Goal: Check status: Check status

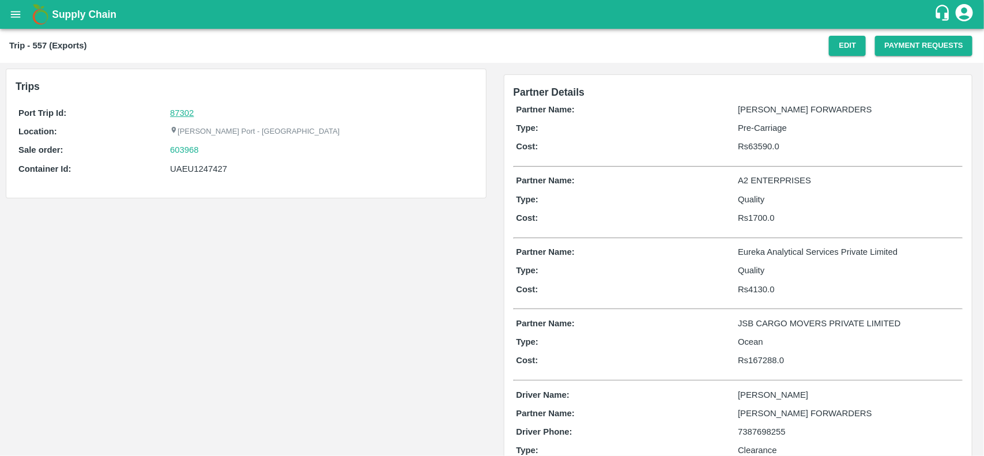
click at [187, 112] on link "87302" at bounding box center [182, 112] width 24 height 9
click at [205, 151] on div "603968" at bounding box center [321, 150] width 303 height 13
copy link
click at [205, 151] on div "603968" at bounding box center [321, 150] width 303 height 13
copy link "603968"
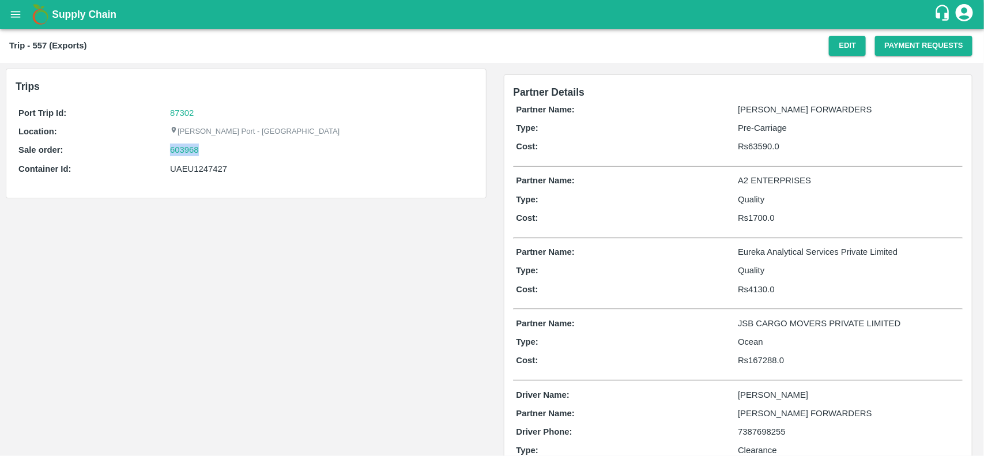
click at [205, 151] on div "603968" at bounding box center [321, 150] width 303 height 13
click at [180, 145] on link "603968" at bounding box center [184, 150] width 29 height 13
click at [194, 166] on div "UAEU1247427" at bounding box center [321, 169] width 303 height 13
copy div "UAEU1247427"
click at [194, 166] on div "UAEU1247427" at bounding box center [321, 169] width 303 height 13
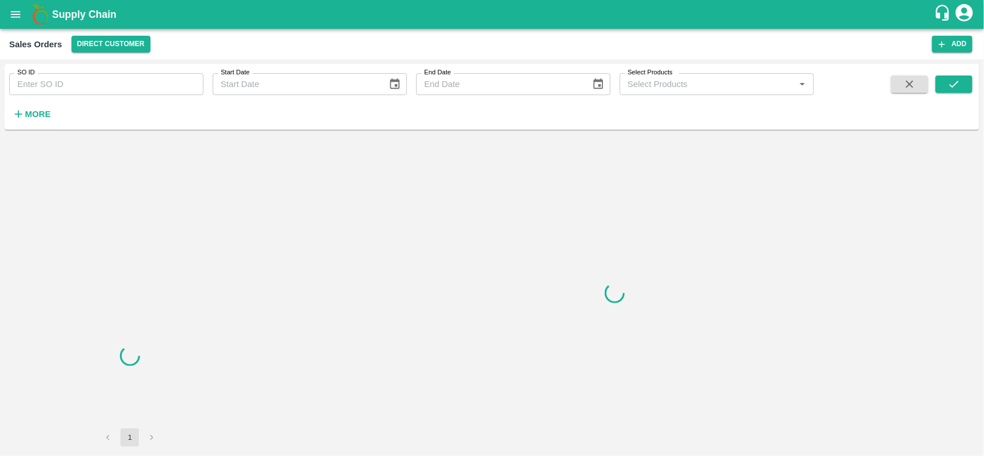
click at [65, 85] on input "SO ID" at bounding box center [106, 84] width 194 height 22
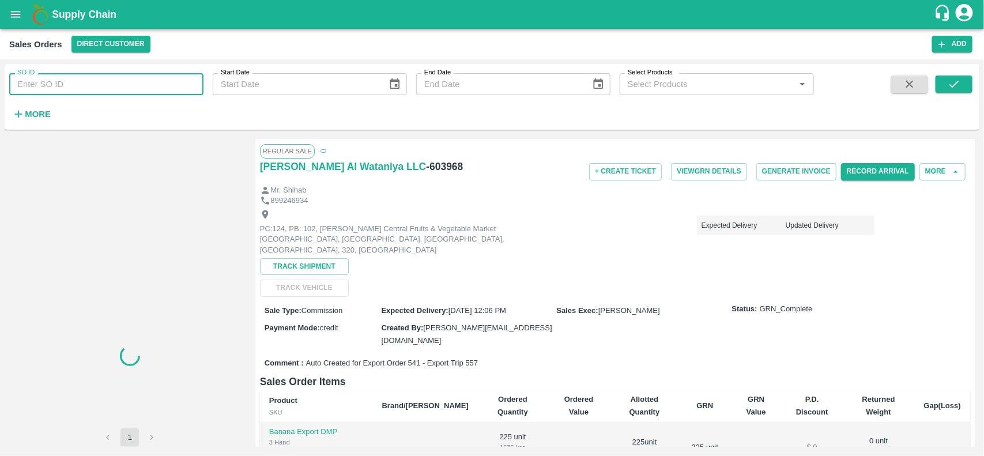
click at [65, 85] on input "SO ID" at bounding box center [106, 84] width 194 height 22
paste input "603968"
click at [65, 85] on input "603968" at bounding box center [106, 84] width 194 height 22
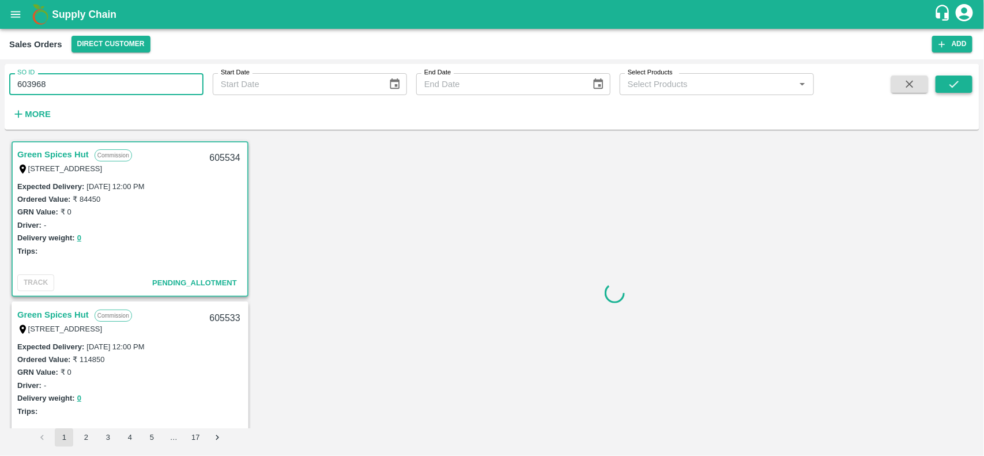
type input "603968"
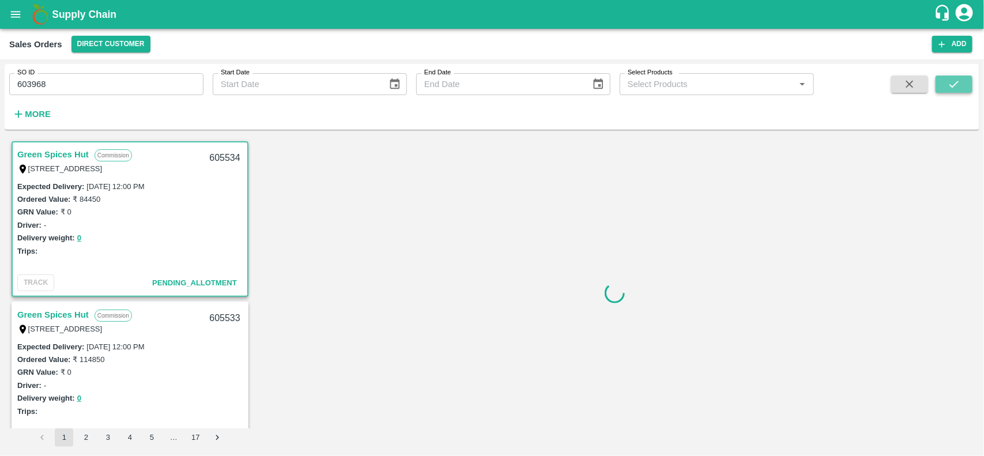
click at [955, 85] on icon "submit" at bounding box center [954, 84] width 9 height 7
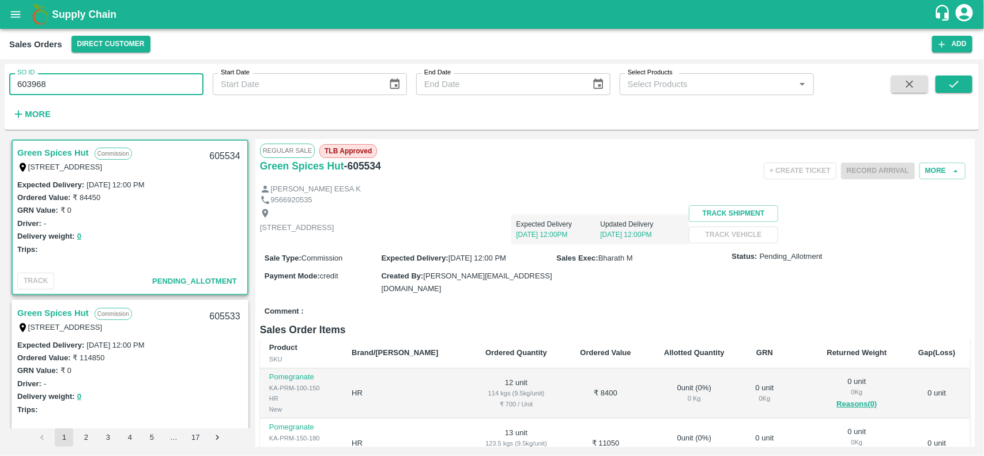
click at [144, 89] on input "603968" at bounding box center [106, 84] width 194 height 22
paste input "text"
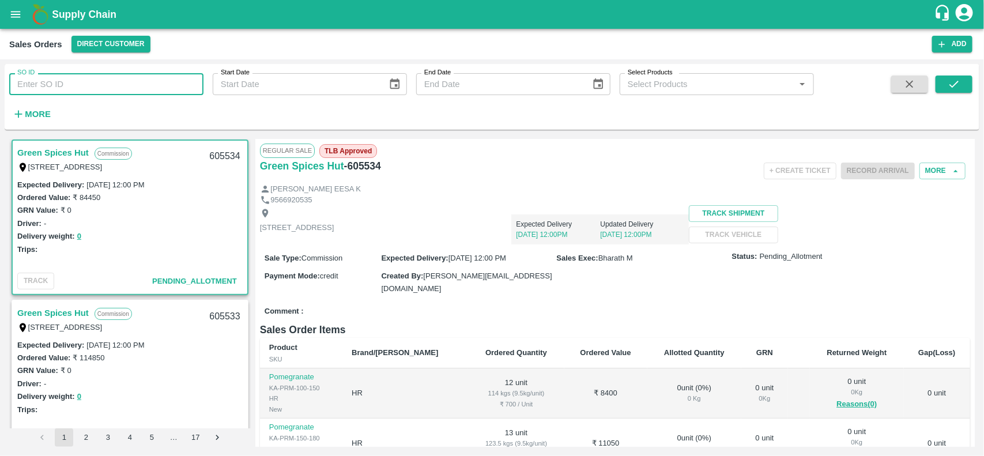
type input "603968"
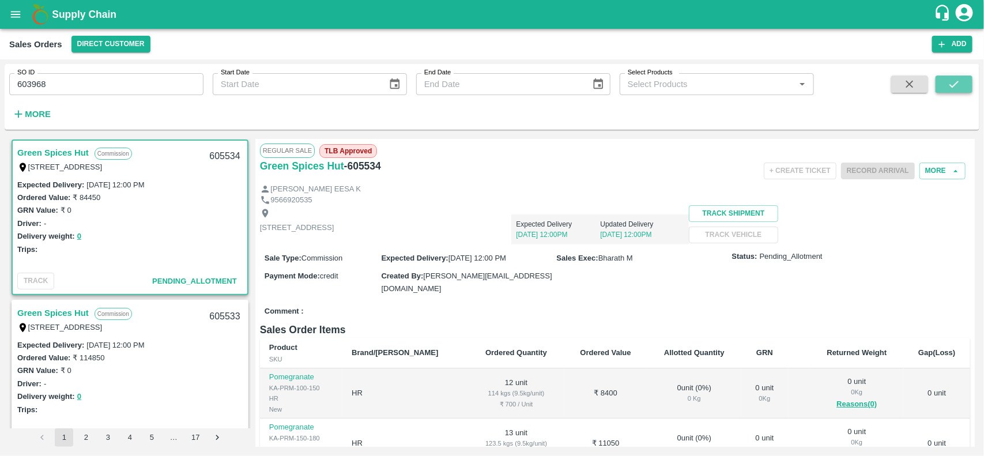
click at [961, 82] on button "submit" at bounding box center [954, 84] width 37 height 17
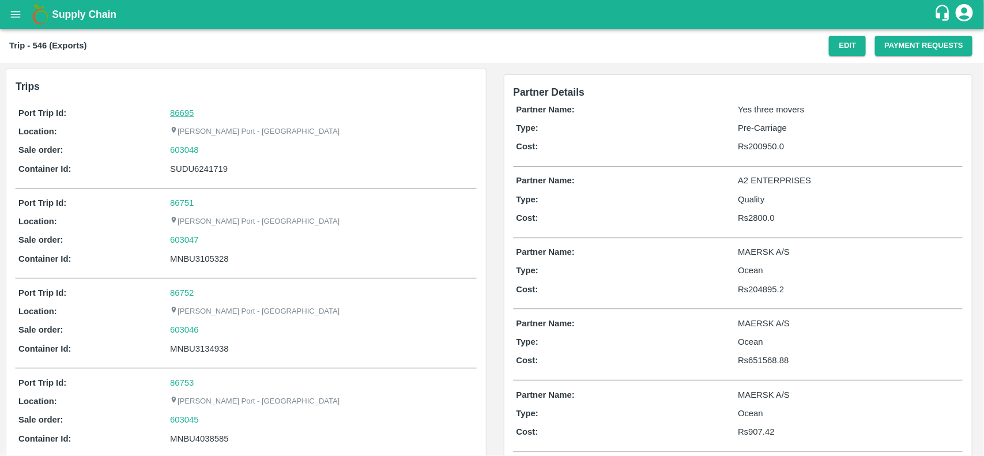
click at [187, 111] on link "86695" at bounding box center [182, 112] width 24 height 9
click at [201, 147] on div "603048" at bounding box center [321, 150] width 303 height 13
copy link "603048"
click at [201, 147] on div "603048" at bounding box center [321, 150] width 303 height 13
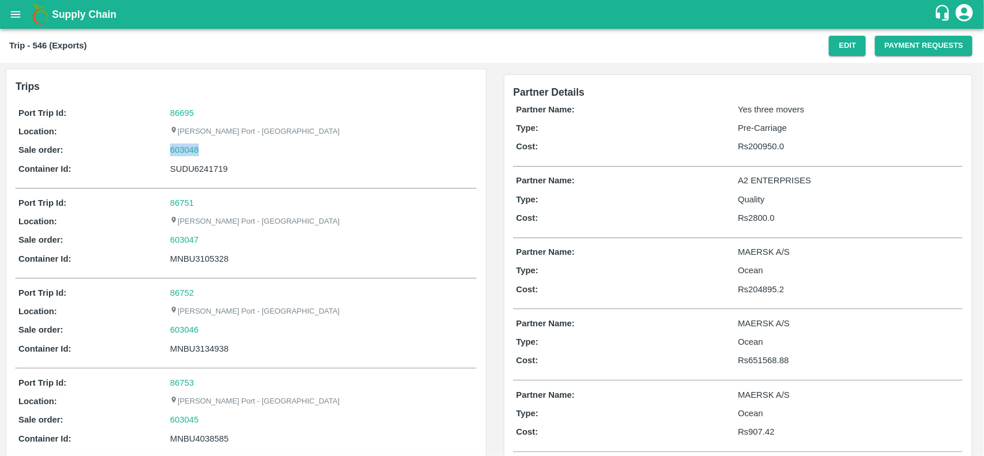
click at [201, 147] on div "603048" at bounding box center [321, 150] width 303 height 13
click at [188, 147] on link "603048" at bounding box center [184, 150] width 29 height 13
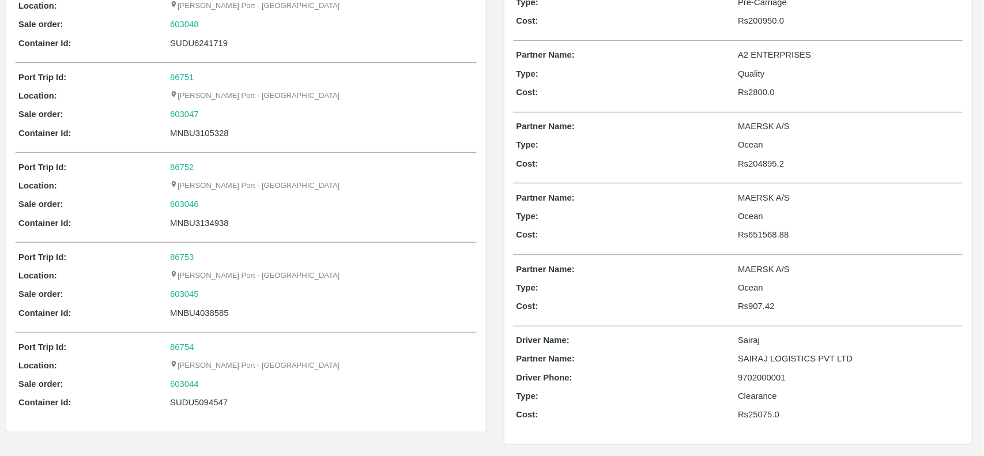
click at [202, 312] on div "MNBU4038585" at bounding box center [321, 313] width 303 height 13
copy div "MNBU4038585"
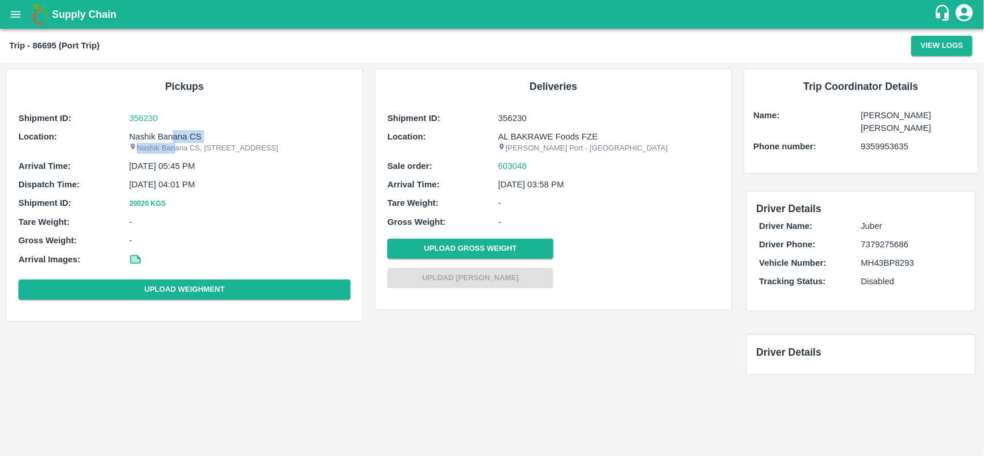
click at [171, 141] on div "Nashik Banana CS Nashik Banana CS, Gat No. 314/2/1, A/p- Mohadi, Tal- Dindori, …" at bounding box center [239, 142] width 221 height 24
click at [171, 141] on p "Nashik Banana CS" at bounding box center [239, 136] width 221 height 13
copy div "ana CS Nashik Ba"
click at [171, 141] on p "Nashik Banana CS" at bounding box center [239, 136] width 221 height 13
copy p "Nashik Banana CS"
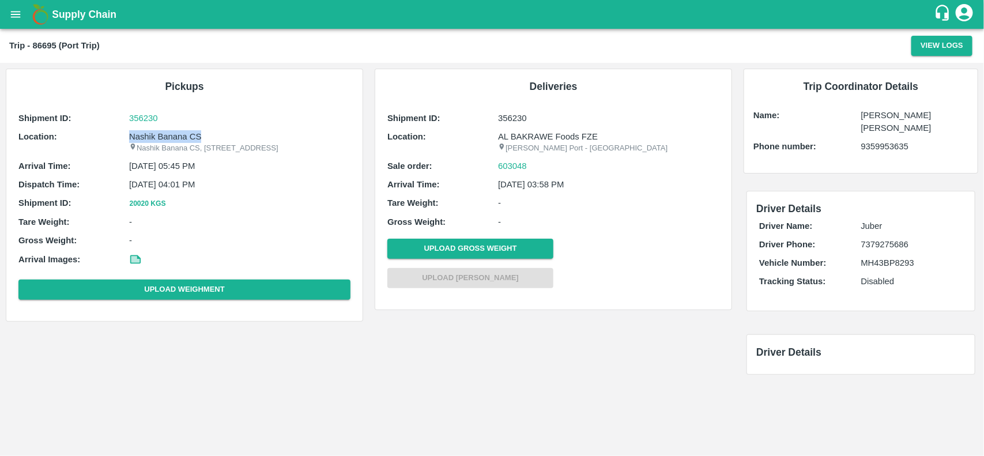
click at [171, 141] on p "Nashik Banana CS" at bounding box center [239, 136] width 221 height 13
click at [174, 125] on div "Shipment ID: 356230 Location: Nashik Banana CS Nashik Banana CS, Gat No. 314/2/…" at bounding box center [185, 208] width 338 height 198
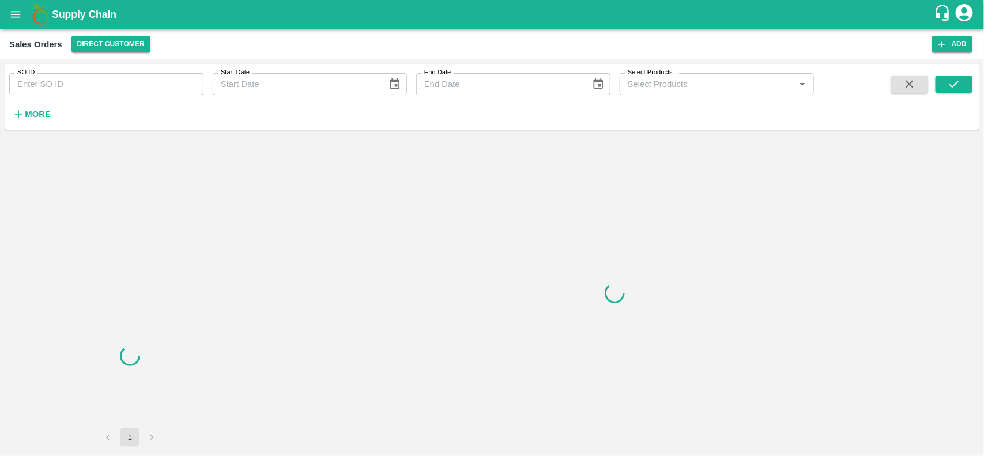
click at [40, 82] on input "SO ID" at bounding box center [106, 84] width 194 height 22
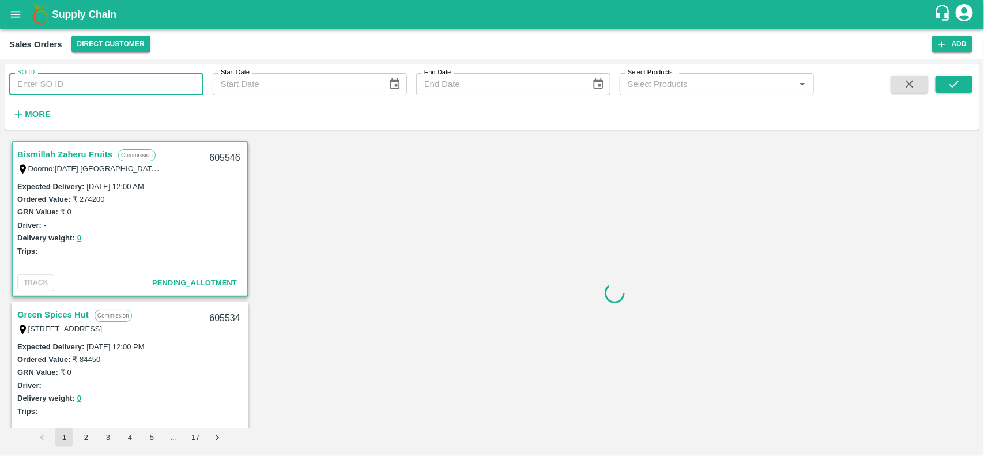
click at [40, 82] on input "SO ID" at bounding box center [106, 84] width 194 height 22
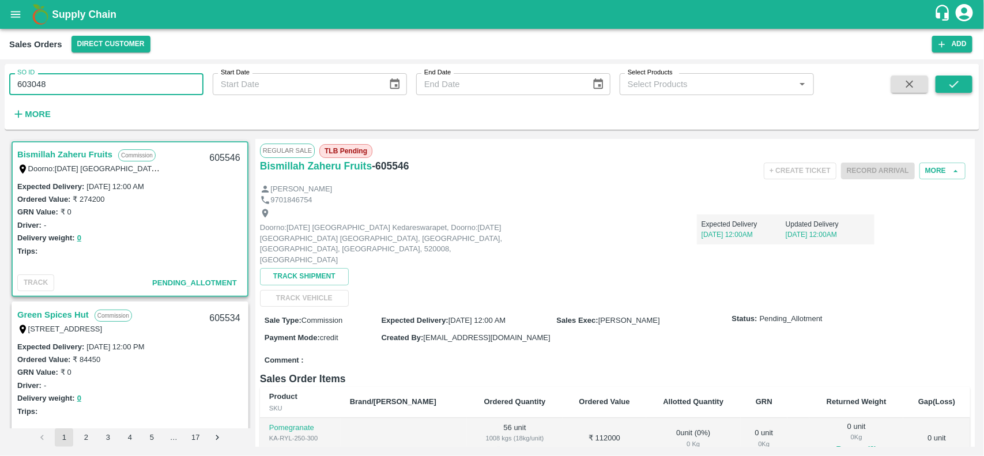
type input "603048"
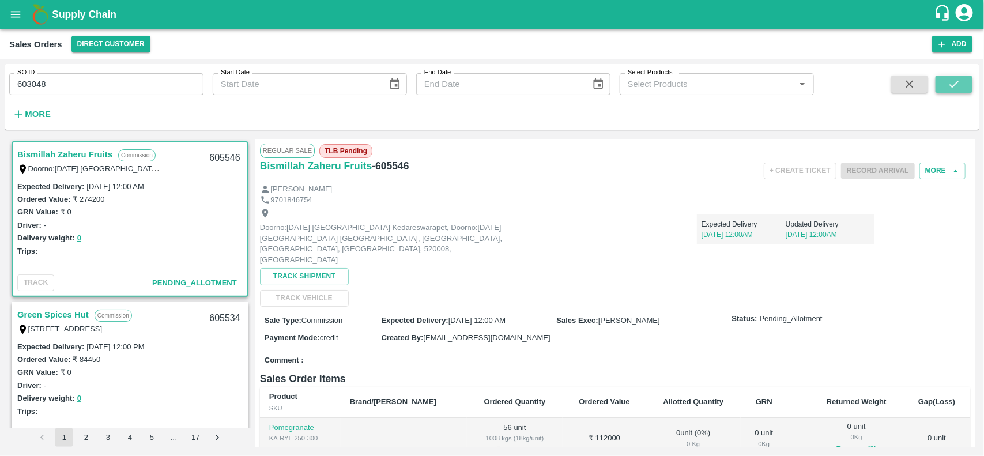
click at [958, 87] on icon "submit" at bounding box center [954, 84] width 13 height 13
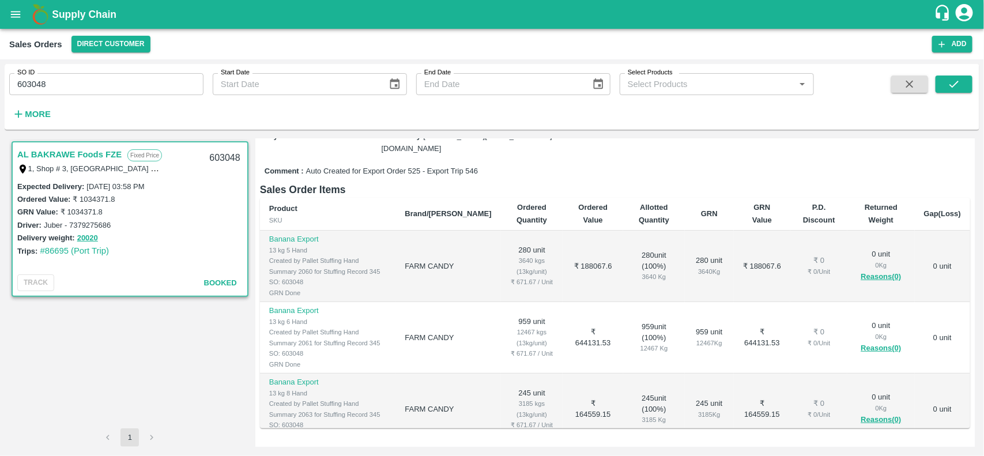
scroll to position [80, 0]
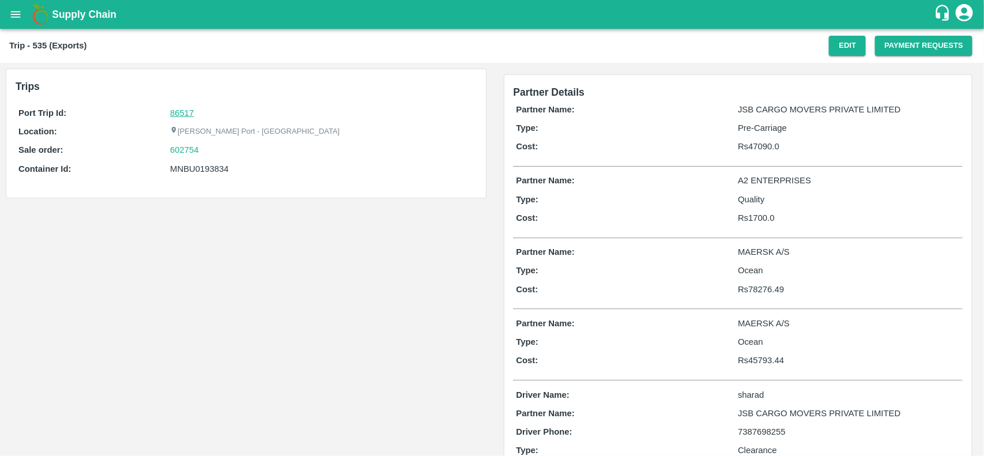
click at [177, 113] on link "86517" at bounding box center [182, 112] width 24 height 9
click at [208, 147] on div "602754" at bounding box center [321, 150] width 303 height 13
copy link "602754"
click at [208, 147] on div "602754" at bounding box center [321, 150] width 303 height 13
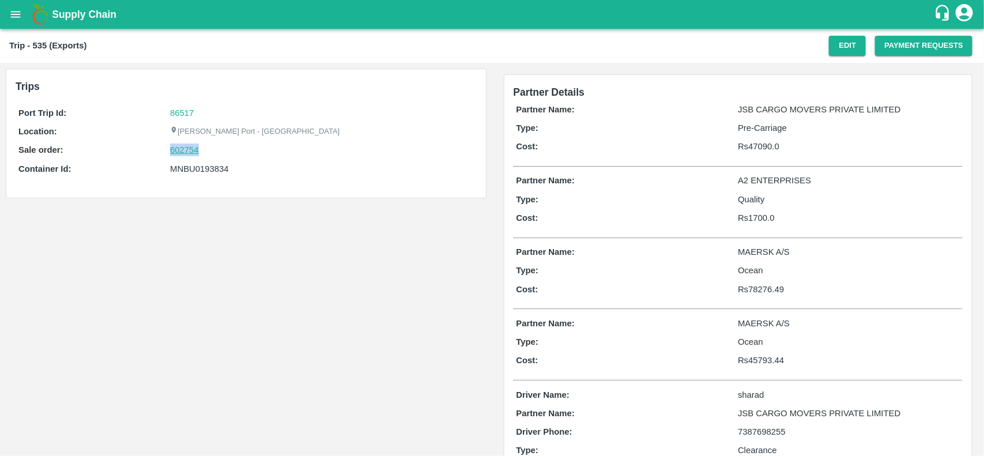
click at [178, 149] on link "602754" at bounding box center [184, 150] width 29 height 13
click at [206, 173] on div "MNBU0193834" at bounding box center [321, 169] width 303 height 13
copy div "MNBU0193834"
click at [206, 173] on div "MNBU0193834" at bounding box center [321, 169] width 303 height 13
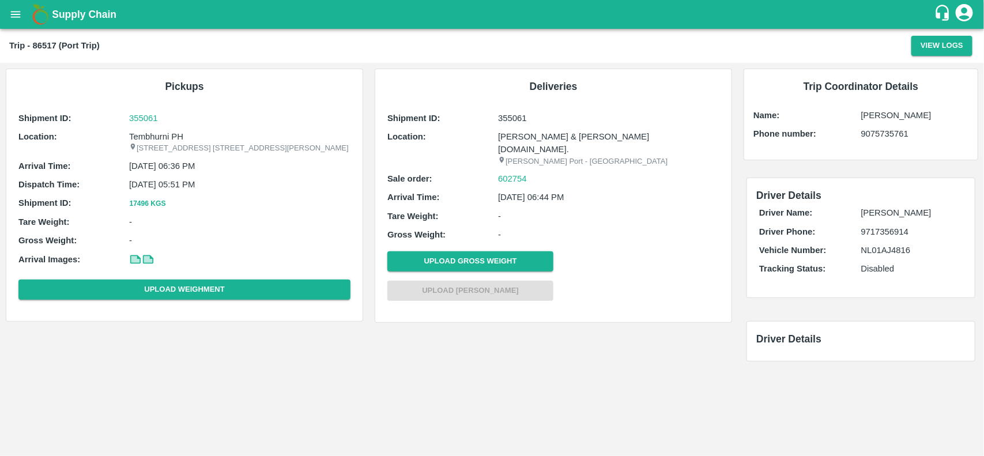
click at [152, 134] on p "Tembhurni PH" at bounding box center [239, 136] width 221 height 13
copy p "Tembhurni"
click at [152, 134] on p "Tembhurni PH" at bounding box center [239, 136] width 221 height 13
copy p "Tembhurni PH"
click at [152, 134] on p "Tembhurni PH" at bounding box center [239, 136] width 221 height 13
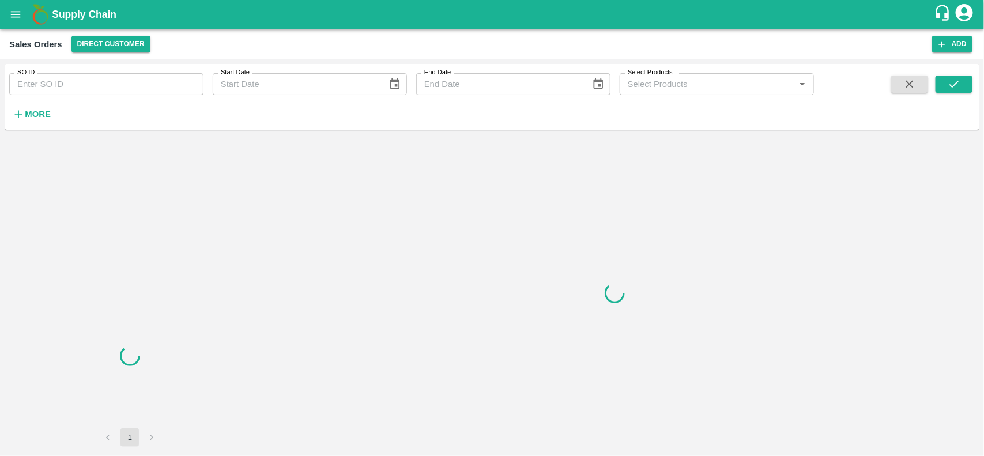
click at [71, 91] on input "SO ID" at bounding box center [106, 84] width 194 height 22
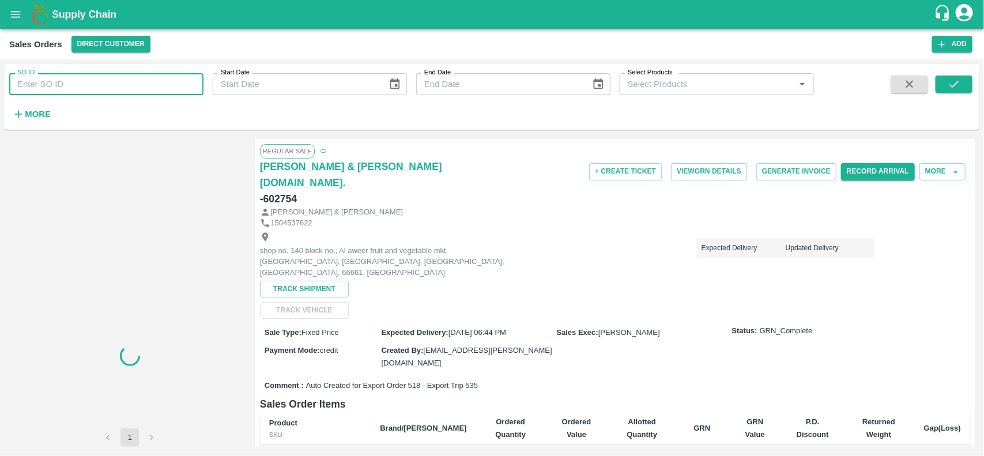
click at [71, 91] on input "SO ID" at bounding box center [106, 84] width 194 height 22
paste input "602754"
click at [71, 91] on input "602754" at bounding box center [106, 84] width 194 height 22
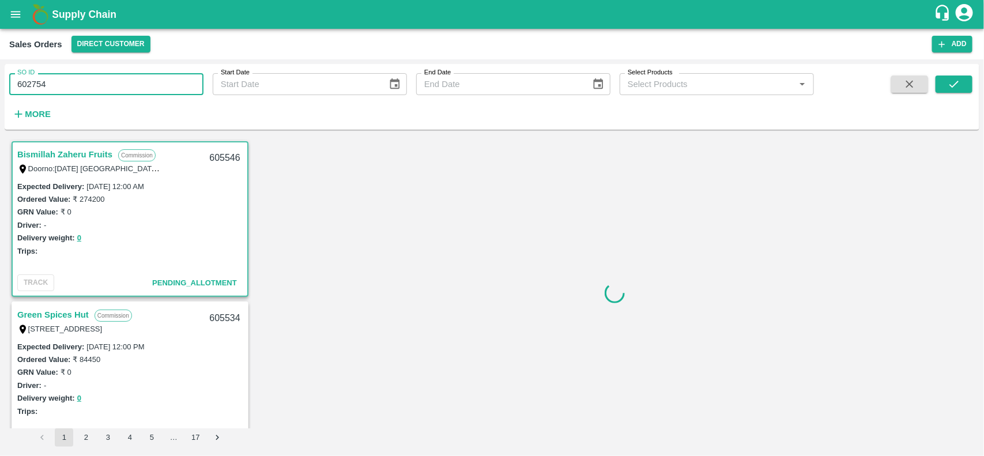
type input "602754"
click at [949, 73] on div "SO ID 602754 SO ID Start Date Start Date End Date End Date Select Products Sele…" at bounding box center [492, 97] width 975 height 57
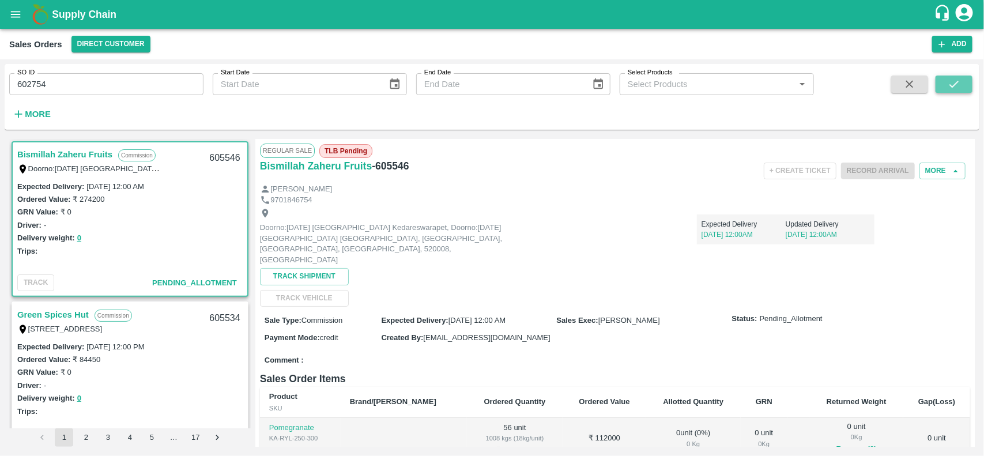
click at [949, 78] on icon "submit" at bounding box center [954, 84] width 13 height 13
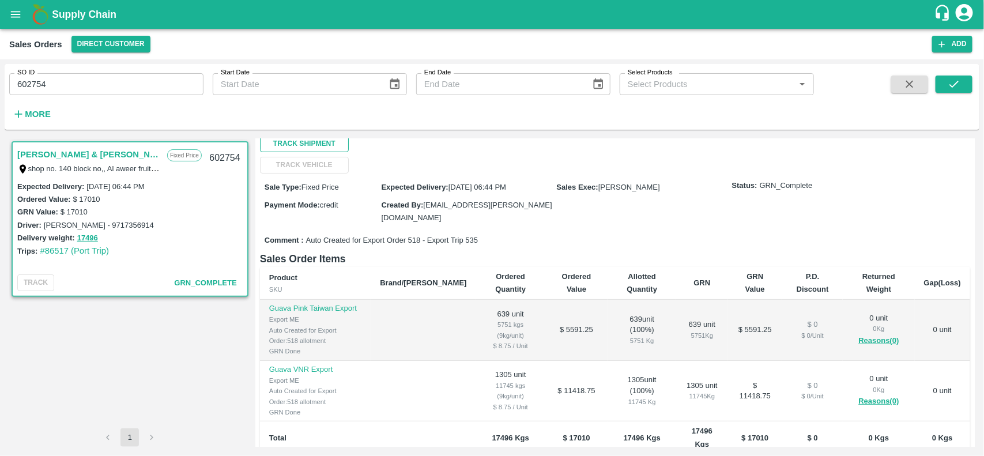
scroll to position [146, 0]
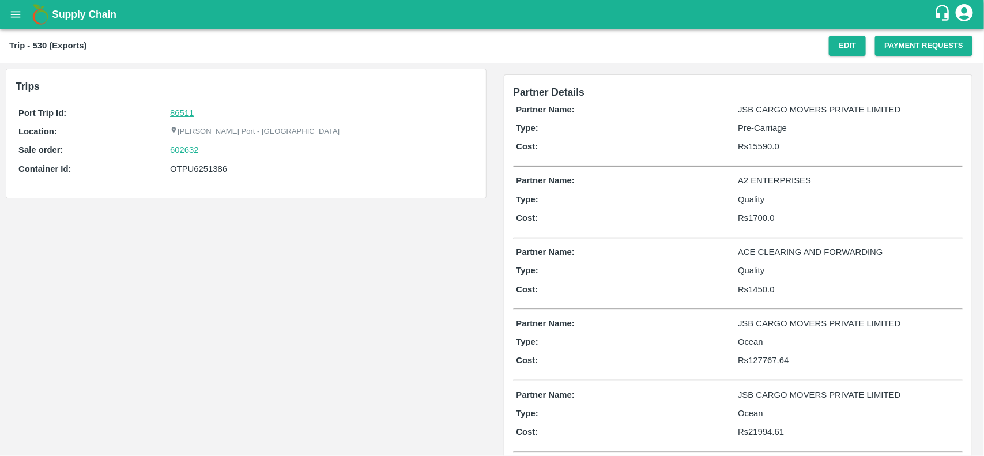
click at [176, 111] on link "86511" at bounding box center [182, 112] width 24 height 9
click at [206, 153] on div "602632" at bounding box center [321, 150] width 303 height 13
copy link "602632"
click at [206, 153] on div "602632" at bounding box center [321, 150] width 303 height 13
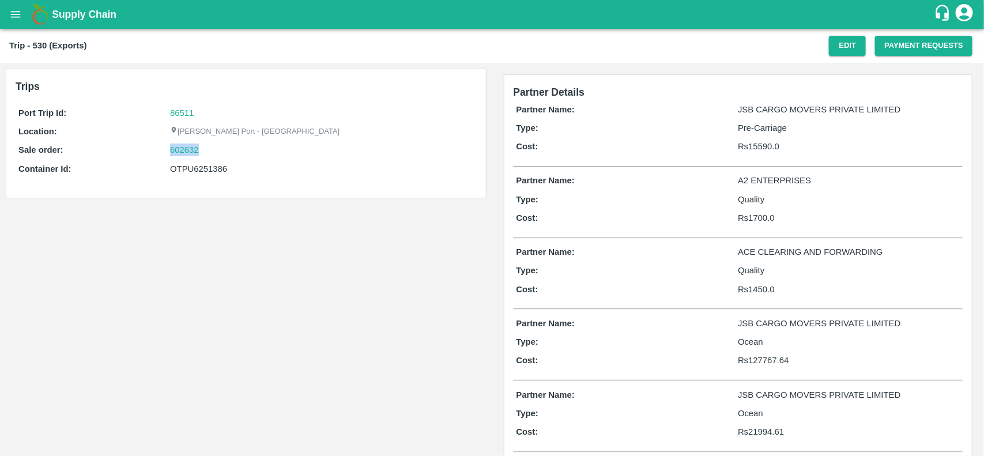
click at [206, 153] on div "602632" at bounding box center [321, 150] width 303 height 13
click at [182, 153] on link "602632" at bounding box center [184, 150] width 29 height 13
click at [187, 174] on div "OTPU6251386" at bounding box center [321, 169] width 303 height 13
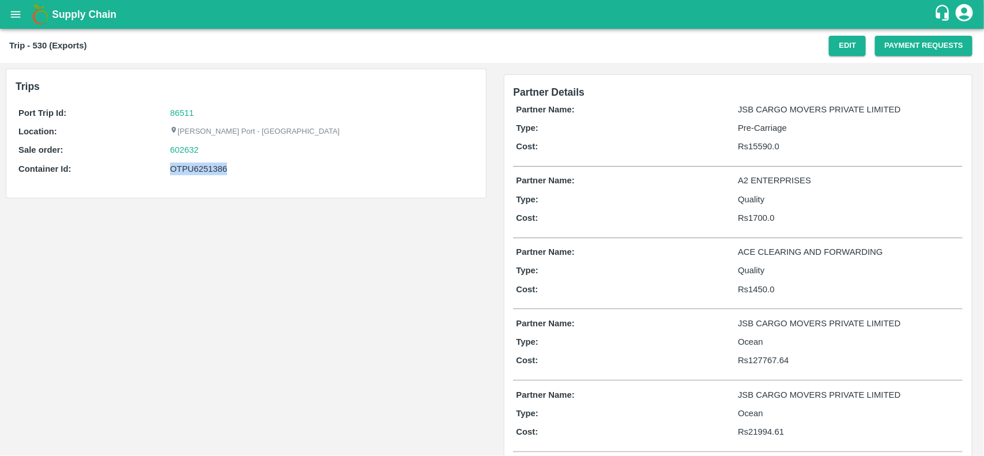
copy div "OTPU6251386"
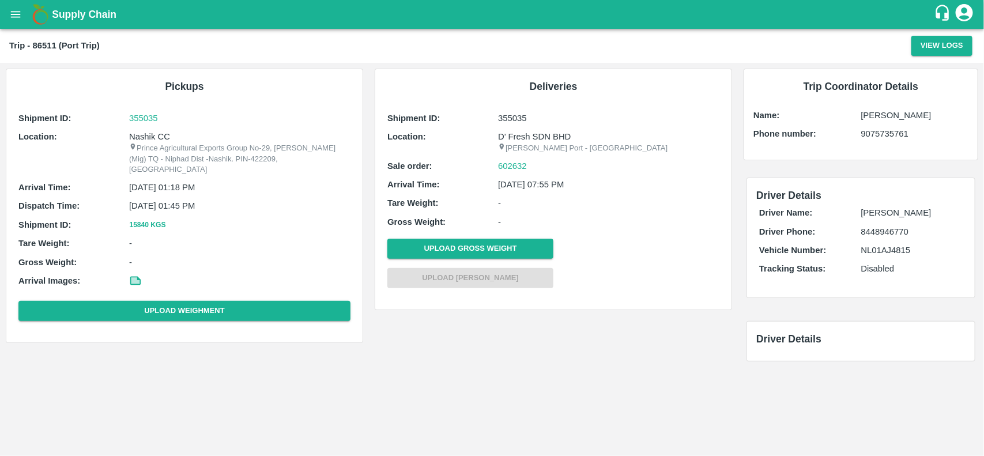
click at [149, 139] on p "Nashik CC" at bounding box center [239, 136] width 221 height 13
copy p "Nashik"
copy p "Nashik CC"
click at [149, 139] on p "Nashik CC" at bounding box center [239, 136] width 221 height 13
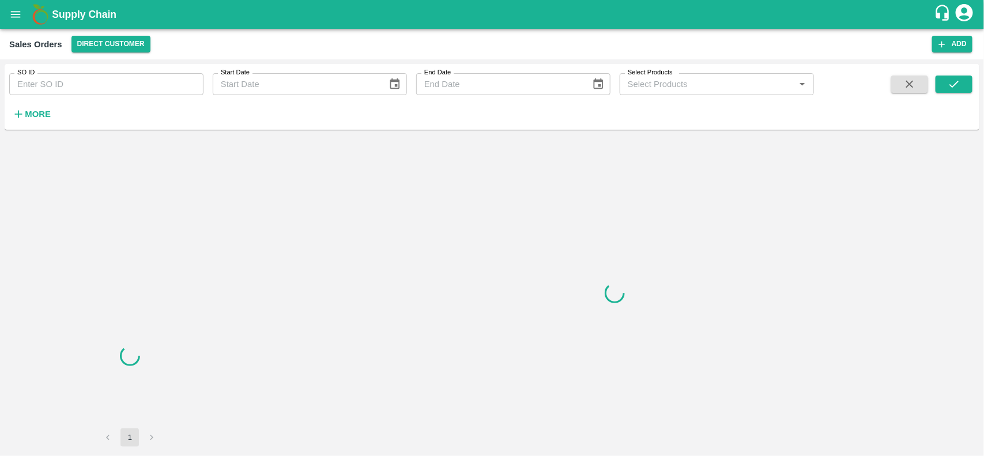
click at [105, 76] on input "SO ID" at bounding box center [106, 84] width 194 height 22
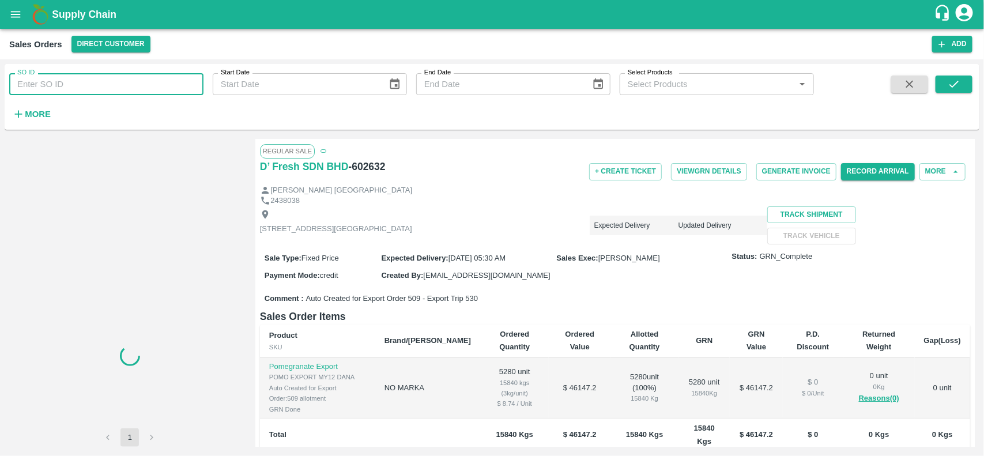
click at [105, 76] on input "SO ID" at bounding box center [106, 84] width 194 height 22
paste input "602632"
click at [105, 76] on input "602632" at bounding box center [106, 84] width 194 height 22
type input "602632"
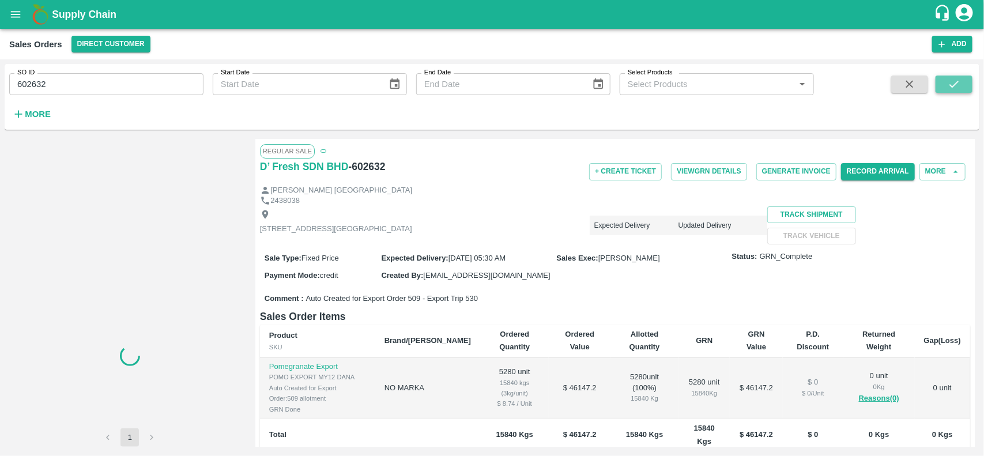
click at [960, 84] on icon "submit" at bounding box center [954, 84] width 13 height 13
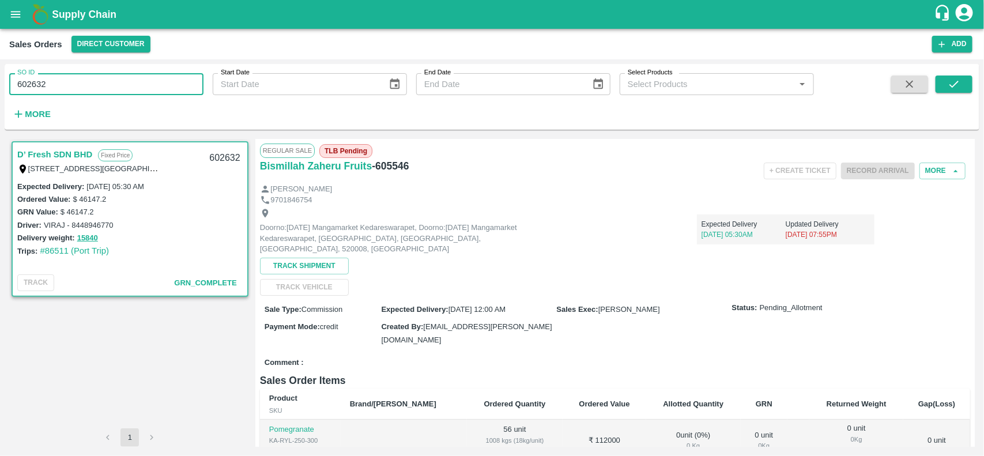
click at [127, 88] on input "602632" at bounding box center [106, 84] width 194 height 22
type input "\"
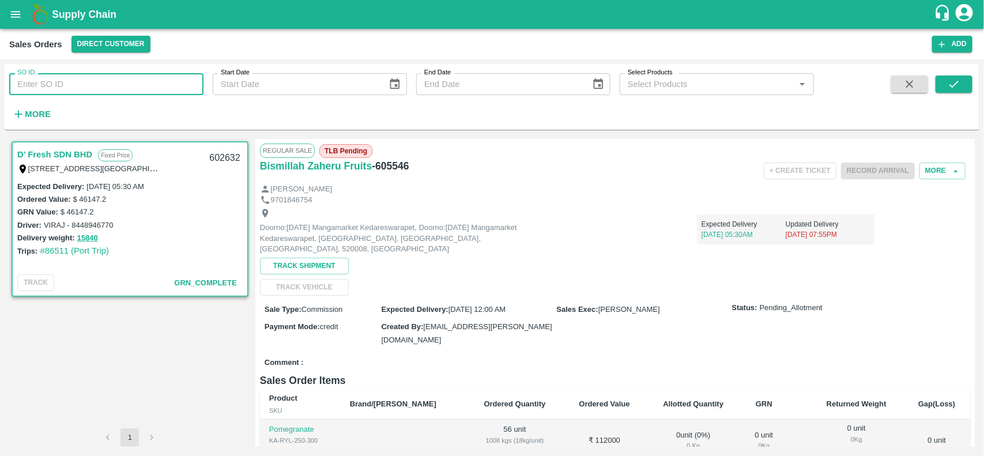
paste input "text"
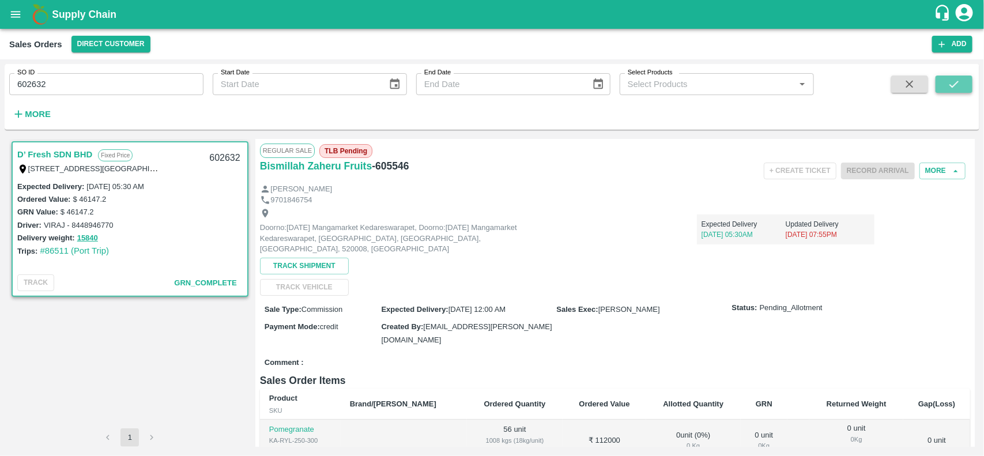
click at [950, 76] on button "submit" at bounding box center [954, 84] width 37 height 17
click at [152, 85] on input "602632" at bounding box center [106, 84] width 194 height 22
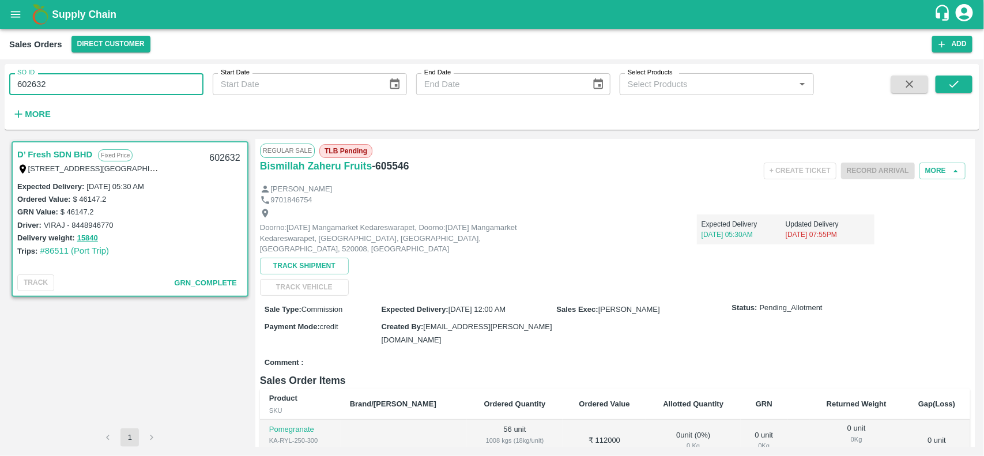
click at [152, 85] on input "602632" at bounding box center [106, 84] width 194 height 22
type input "60263"
paste input "text"
click at [63, 88] on input "602632" at bounding box center [106, 84] width 194 height 22
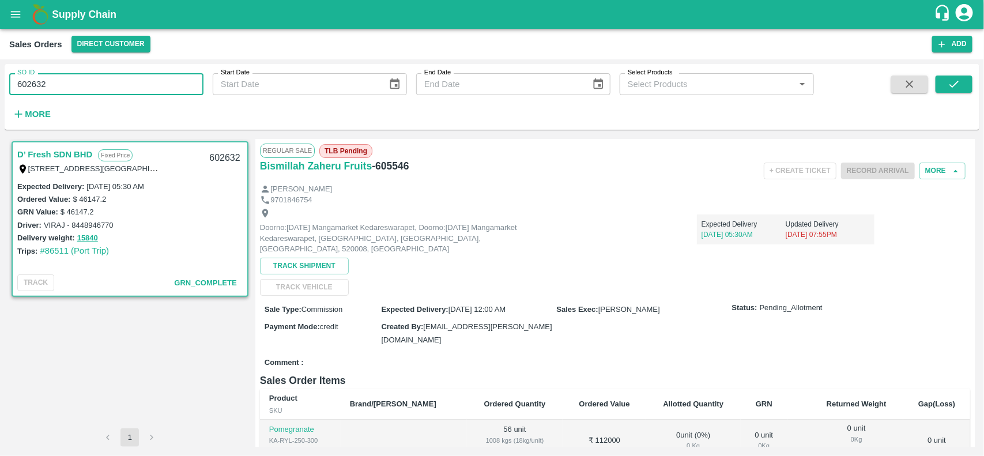
click at [63, 88] on input "602632" at bounding box center [106, 84] width 194 height 22
type input "602632"
paste input "text"
click at [63, 88] on input "602632" at bounding box center [106, 84] width 194 height 22
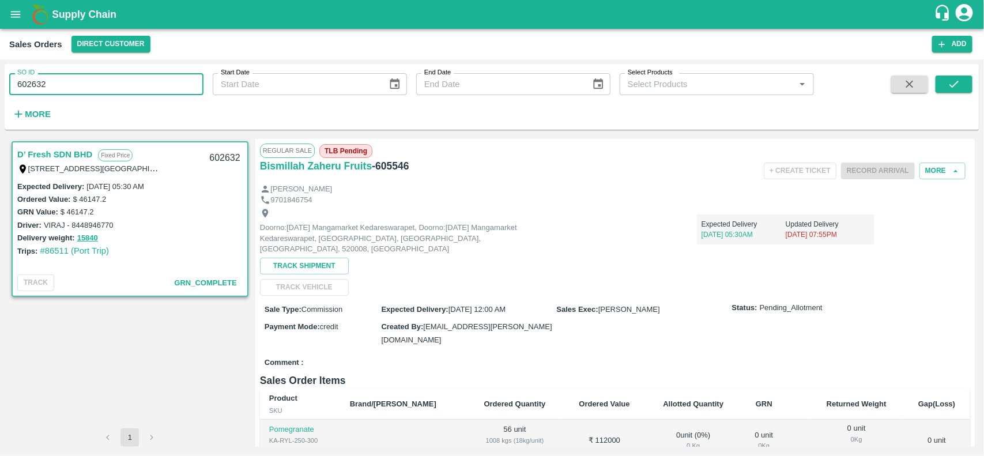
click at [63, 88] on input "602632" at bounding box center [106, 84] width 194 height 22
type input "602632"
click at [63, 88] on input "SO ID" at bounding box center [106, 84] width 194 height 22
paste input "text"
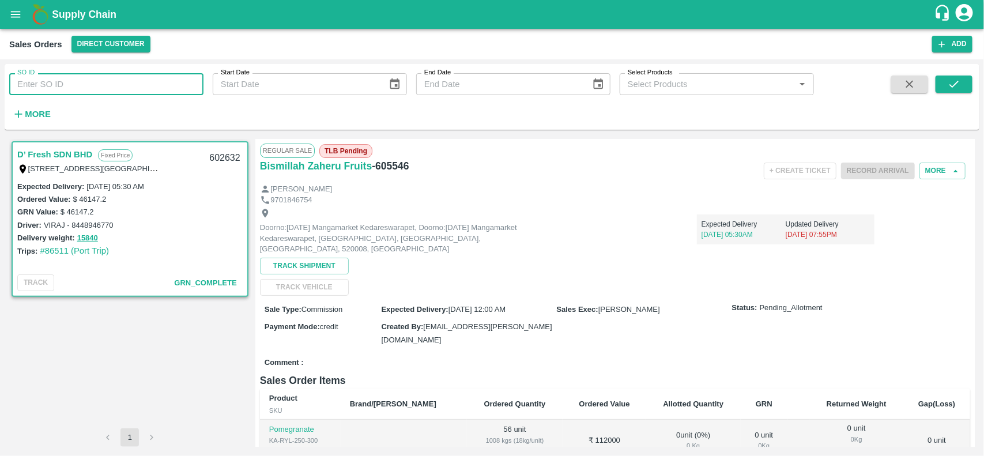
type input "602632"
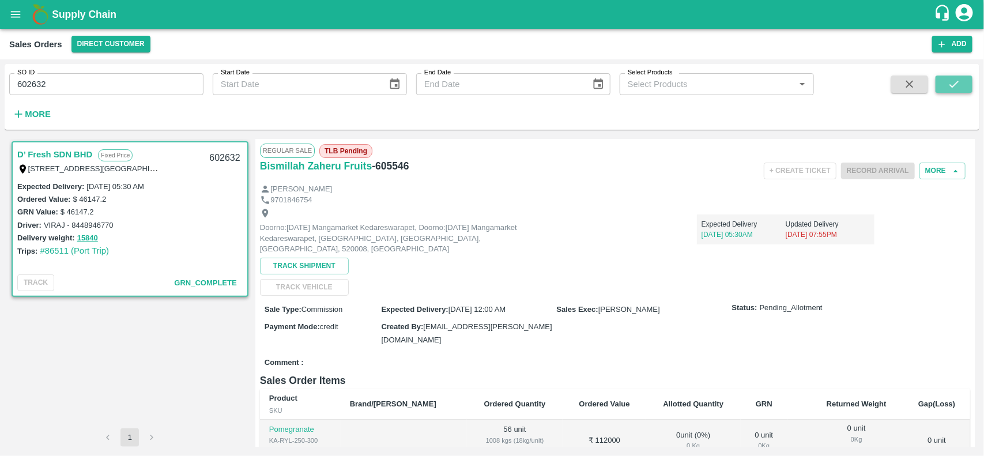
click at [961, 82] on icon "submit" at bounding box center [954, 84] width 13 height 13
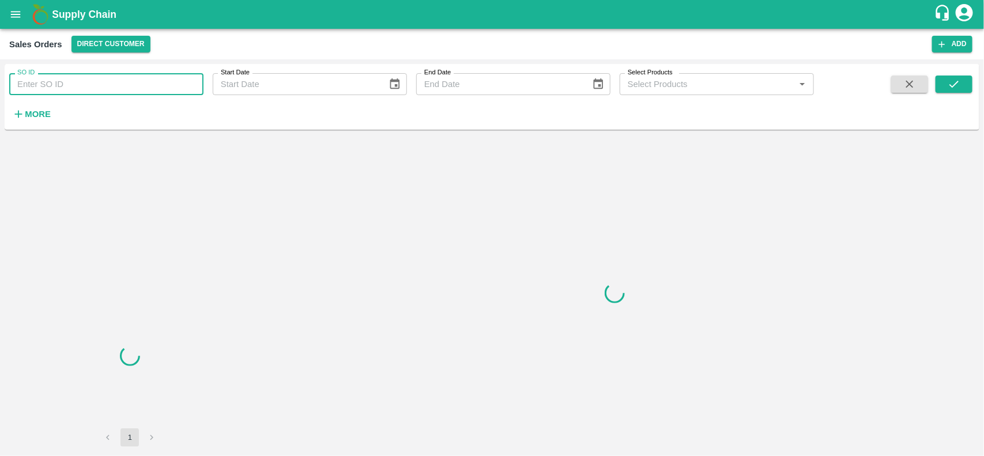
click at [87, 87] on input "SO ID" at bounding box center [106, 84] width 194 height 22
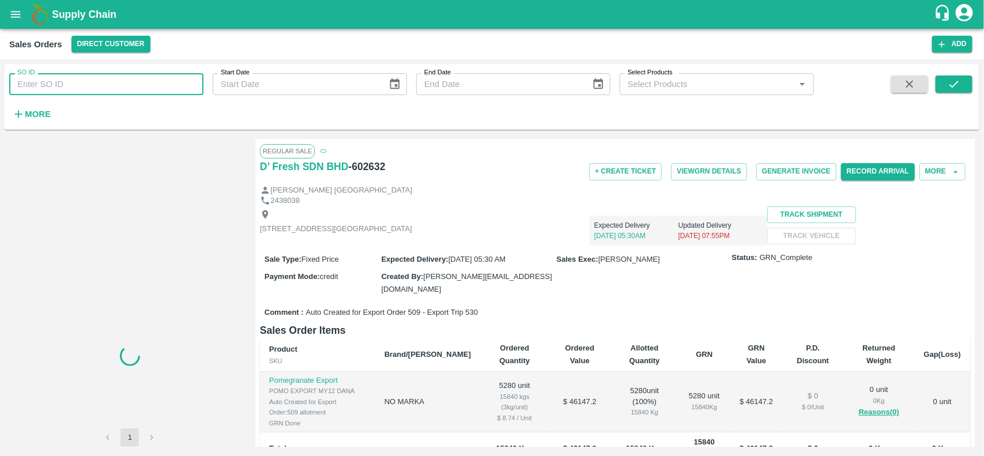
click at [87, 87] on input "SO ID" at bounding box center [106, 84] width 194 height 22
paste input "602632"
click at [87, 87] on input "602632" at bounding box center [106, 84] width 194 height 22
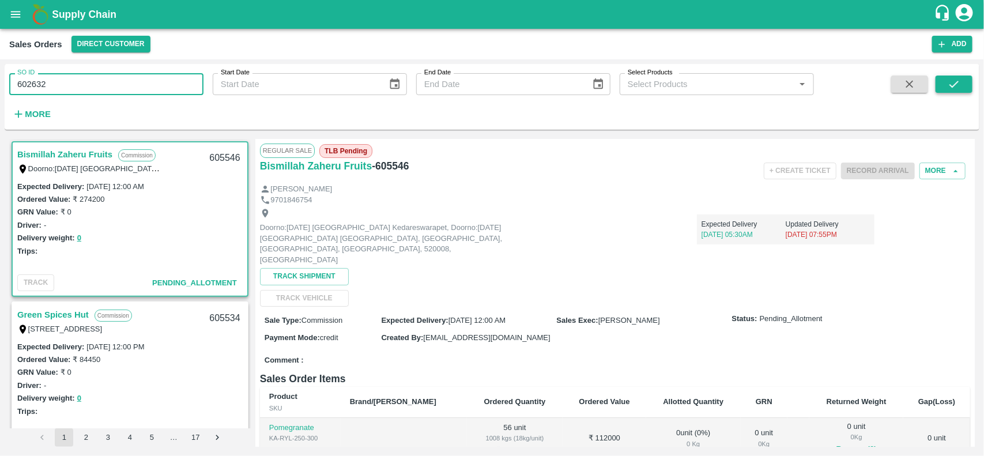
type input "602632"
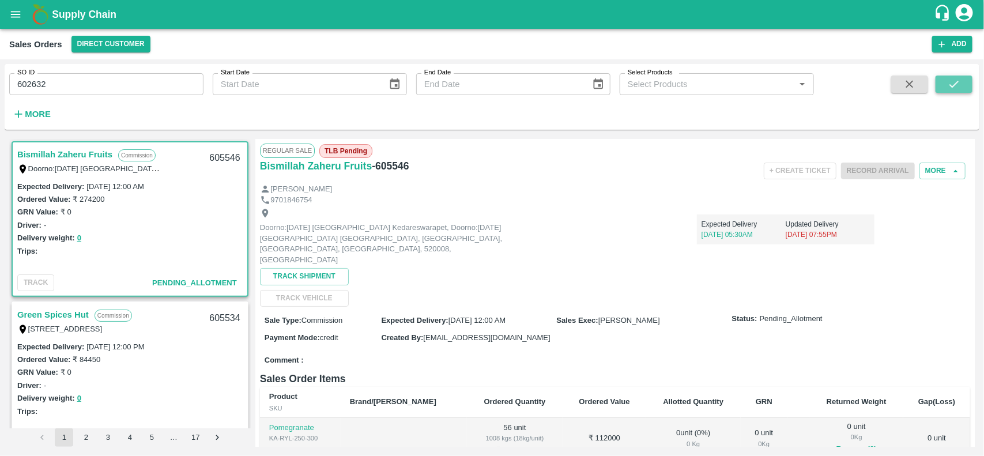
click at [946, 81] on button "submit" at bounding box center [954, 84] width 37 height 17
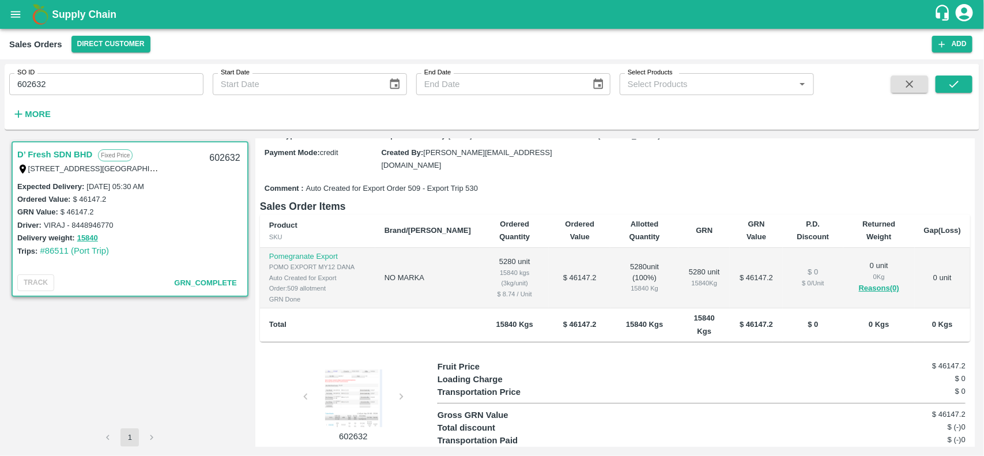
scroll to position [173, 0]
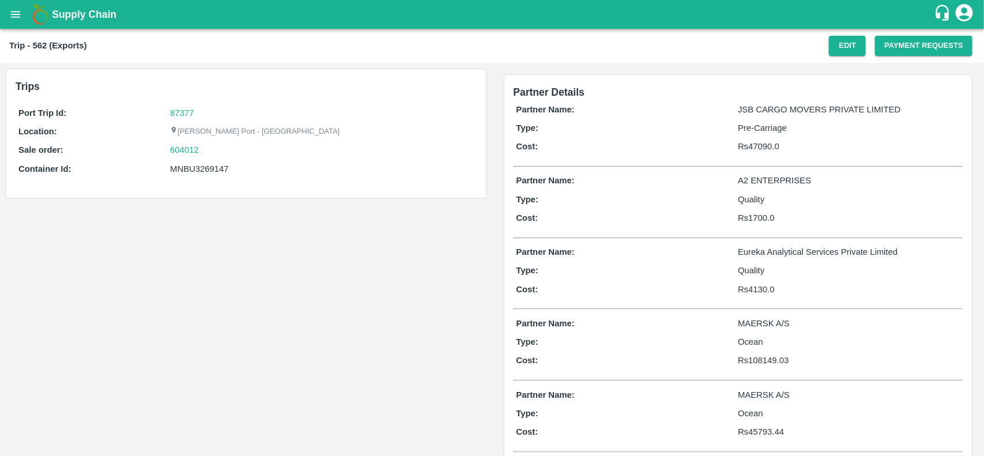
click at [179, 107] on div "87377" at bounding box center [321, 113] width 303 height 13
click at [180, 113] on link "87377" at bounding box center [182, 112] width 24 height 9
click at [202, 155] on div "604012" at bounding box center [321, 150] width 303 height 13
copy link "604012"
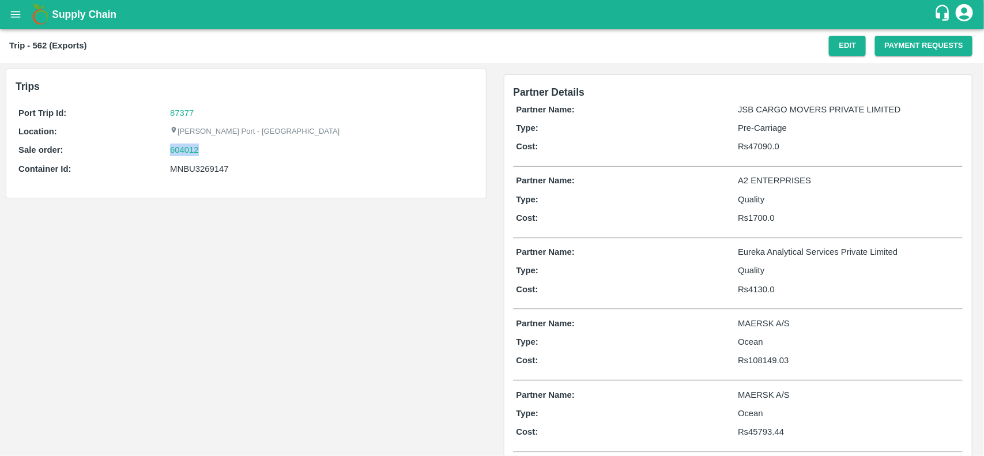
click at [202, 155] on div "604012" at bounding box center [321, 150] width 303 height 13
click at [176, 151] on link "604012" at bounding box center [184, 150] width 29 height 13
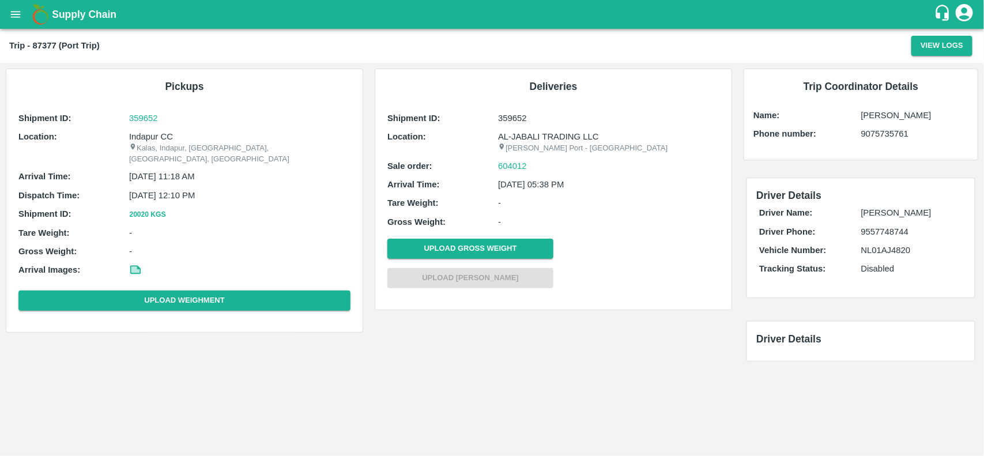
click at [161, 133] on p "Indapur CC" at bounding box center [239, 136] width 221 height 13
copy p "CC"
click at [161, 133] on p "Indapur CC" at bounding box center [239, 136] width 221 height 13
copy p "Indapur CC"
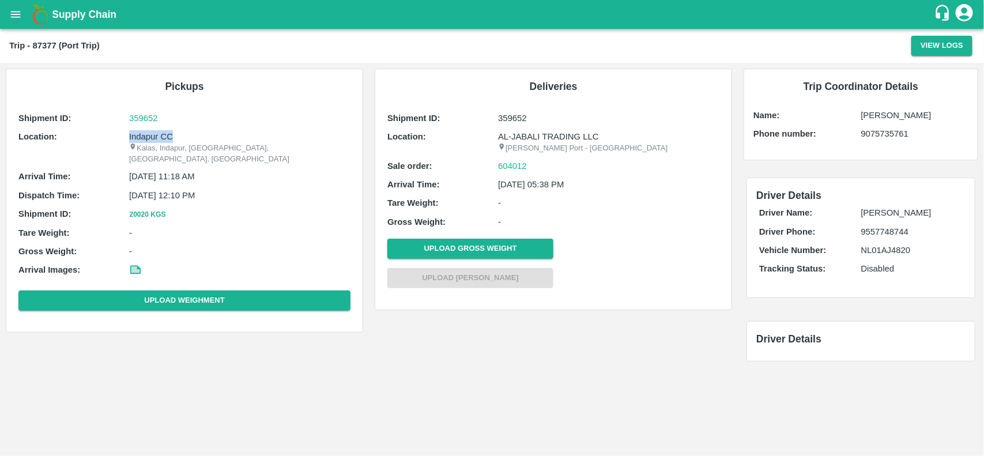
click at [161, 133] on p "Indapur CC" at bounding box center [239, 136] width 221 height 13
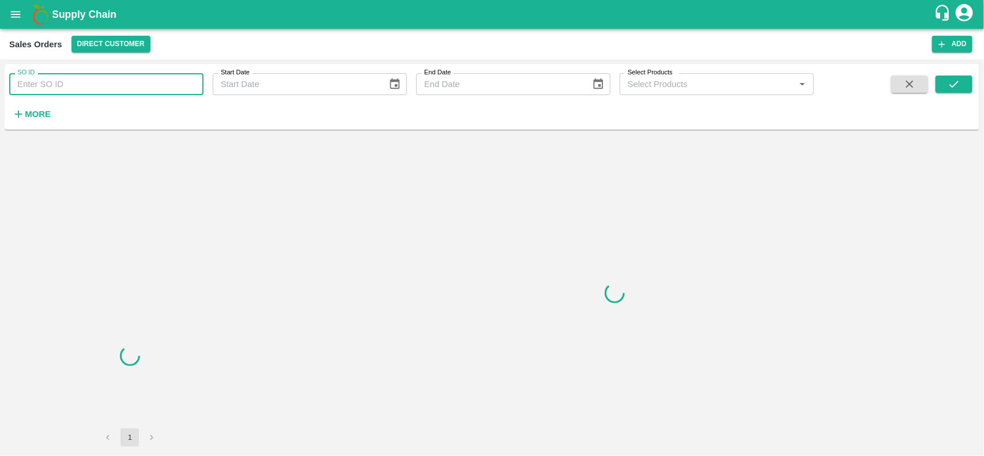
click at [55, 91] on input "SO ID" at bounding box center [106, 84] width 194 height 22
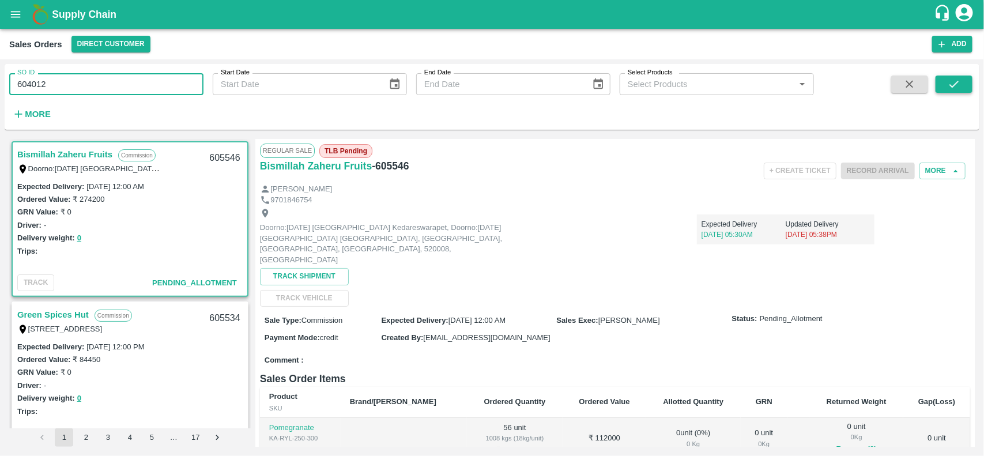
type input "604012"
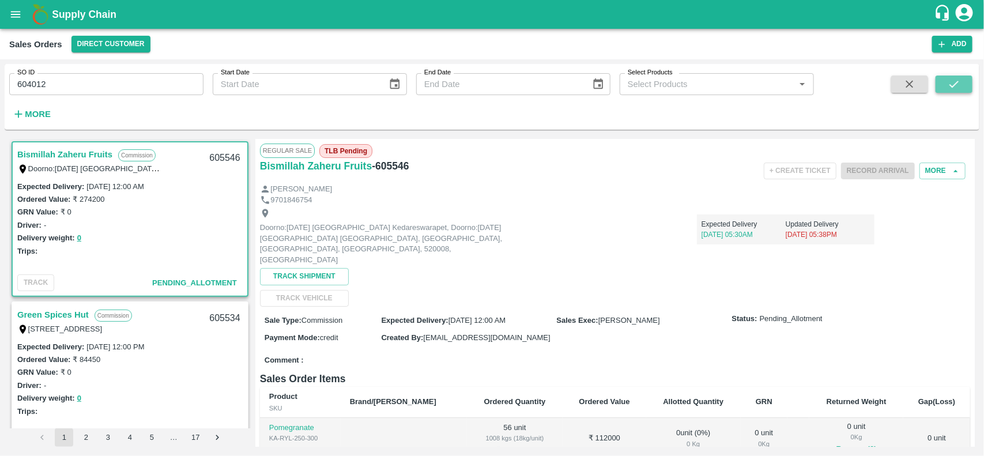
click at [953, 82] on icon "submit" at bounding box center [954, 84] width 13 height 13
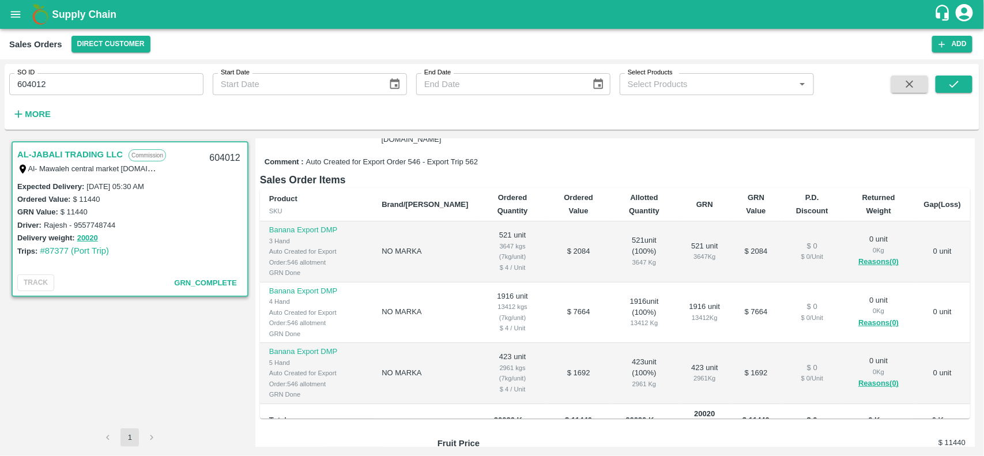
scroll to position [18, 0]
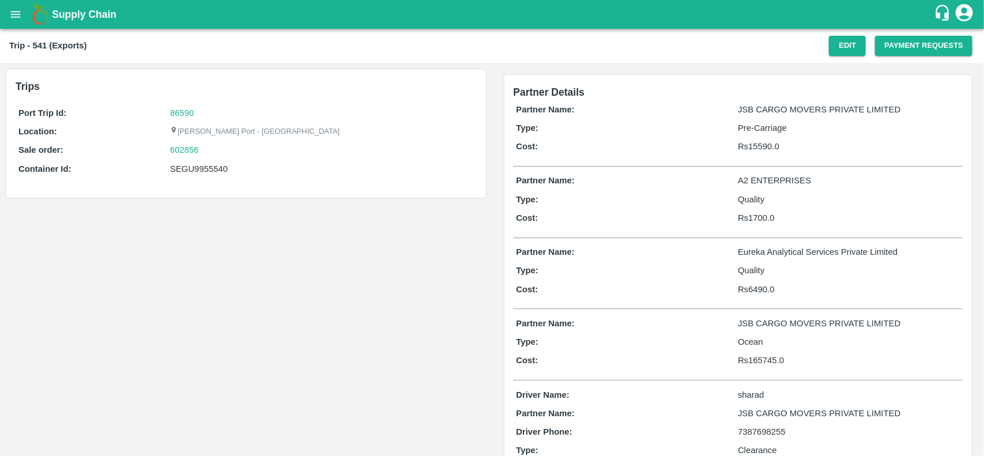
click at [172, 118] on div "86590" at bounding box center [321, 113] width 303 height 13
click at [176, 111] on link "86590" at bounding box center [182, 112] width 24 height 9
click at [214, 152] on div "602856" at bounding box center [321, 150] width 303 height 13
copy link "602856"
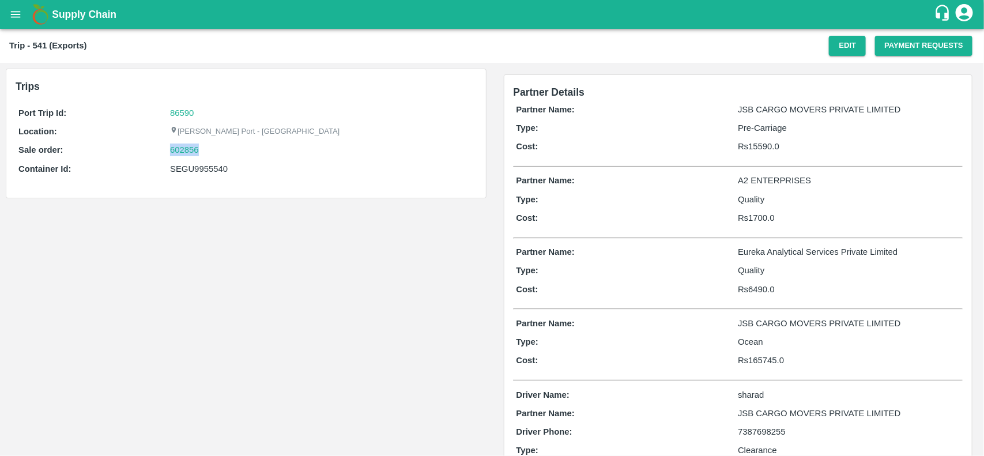
click at [214, 152] on div "602856" at bounding box center [321, 150] width 303 height 13
click at [183, 144] on link "602856" at bounding box center [184, 150] width 29 height 13
click at [197, 168] on div "SEGU9955540" at bounding box center [321, 169] width 303 height 13
copy div "SEGU9955540"
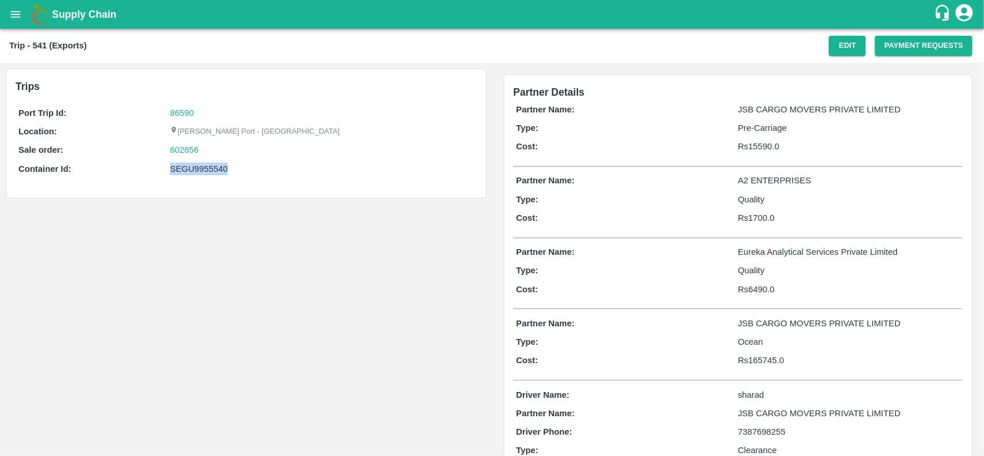
click at [194, 173] on div "SEGU9955540" at bounding box center [321, 169] width 303 height 13
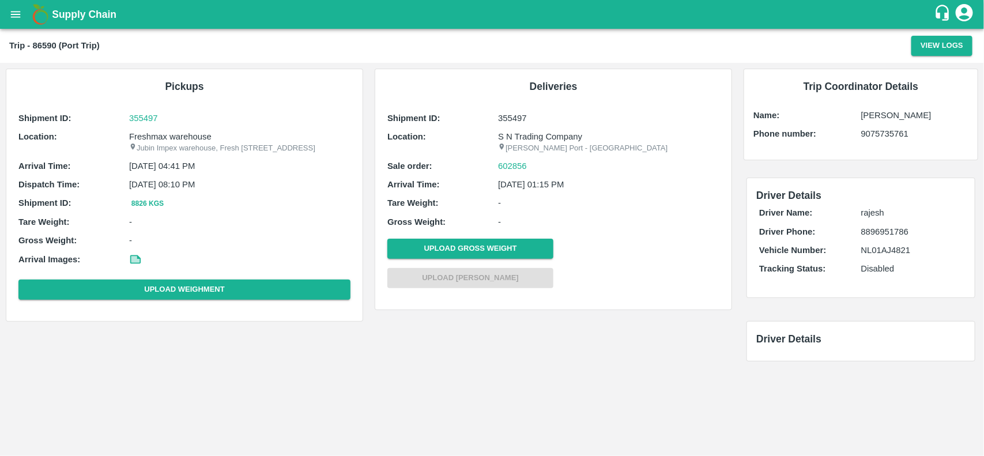
click at [167, 136] on p "Freshmax warehouse" at bounding box center [239, 136] width 221 height 13
copy p "Freshmax warehouse"
click at [167, 136] on p "Freshmax warehouse" at bounding box center [239, 136] width 221 height 13
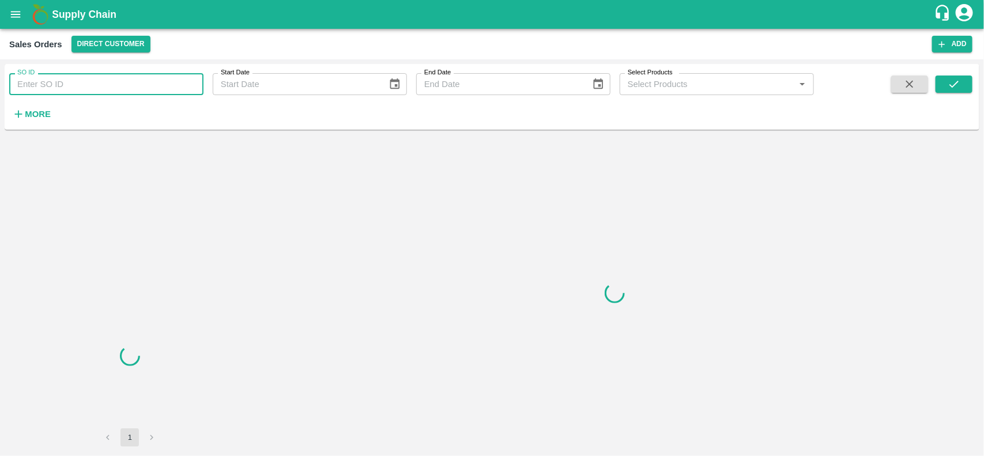
click at [66, 88] on input "SO ID" at bounding box center [106, 84] width 194 height 22
paste input "602856"
click at [66, 88] on input "602856" at bounding box center [106, 84] width 194 height 22
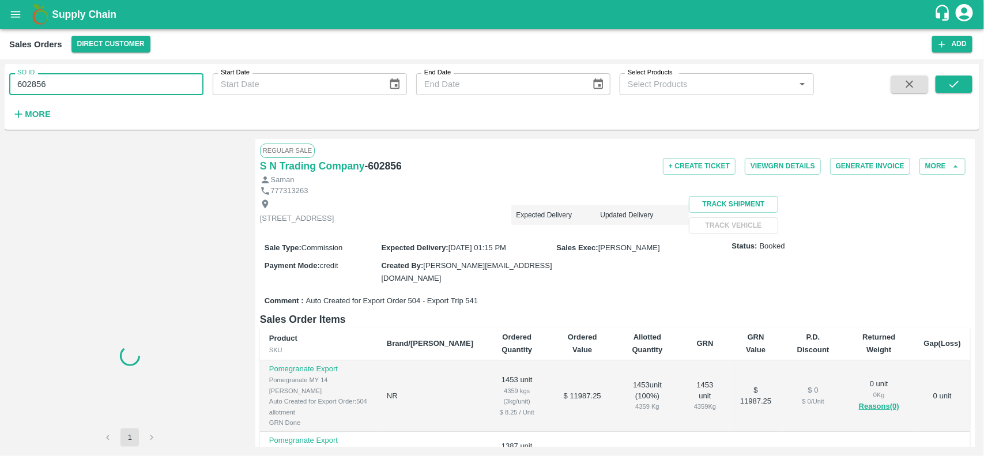
type input "602856"
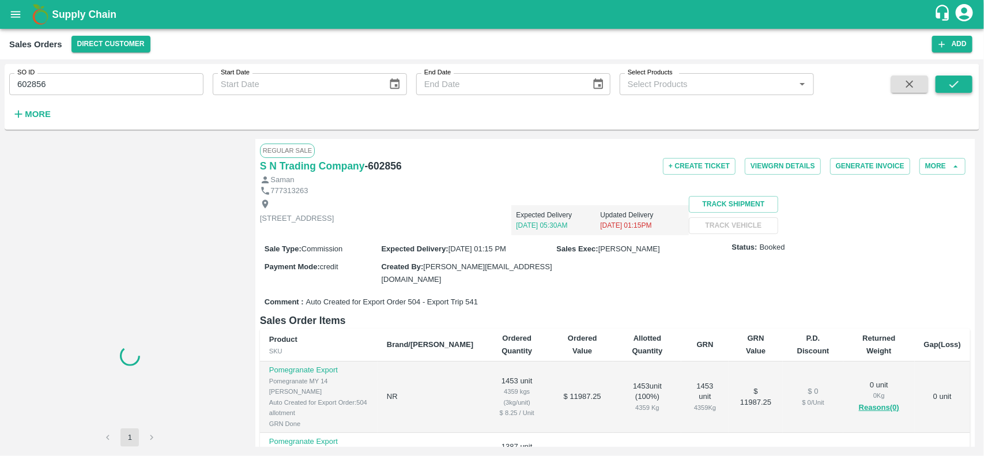
drag, startPoint x: 950, startPoint y: 99, endPoint x: 947, endPoint y: 84, distance: 14.6
click at [947, 84] on span at bounding box center [954, 99] width 37 height 47
click at [948, 84] on icon "submit" at bounding box center [954, 84] width 13 height 13
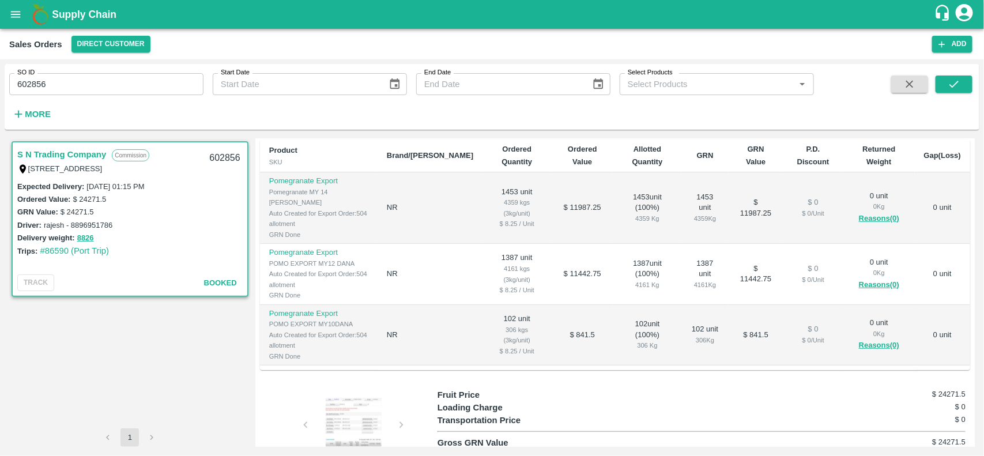
scroll to position [18, 0]
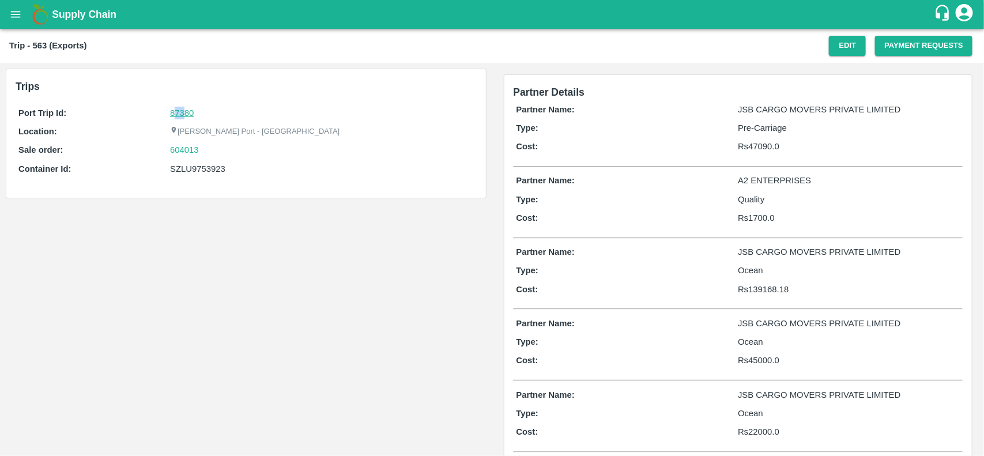
drag, startPoint x: 183, startPoint y: 117, endPoint x: 175, endPoint y: 110, distance: 10.6
click at [175, 110] on div "87380" at bounding box center [321, 113] width 303 height 13
click at [175, 110] on link "87380" at bounding box center [182, 112] width 24 height 9
click at [208, 154] on div "604013" at bounding box center [321, 150] width 303 height 13
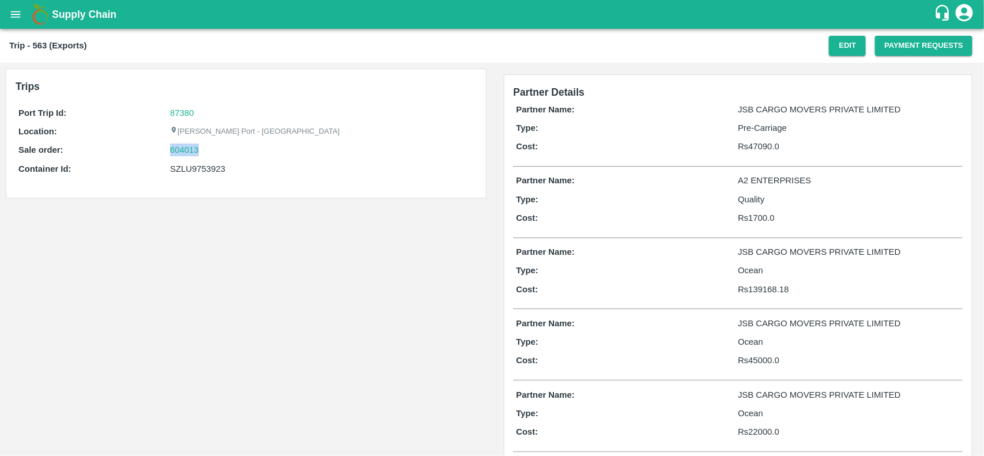
copy link "604013"
click at [208, 154] on div "604013" at bounding box center [321, 150] width 303 height 13
drag, startPoint x: 208, startPoint y: 154, endPoint x: 176, endPoint y: 154, distance: 31.1
click at [176, 154] on div "604013" at bounding box center [321, 150] width 303 height 13
click at [176, 154] on link "604013" at bounding box center [184, 150] width 29 height 13
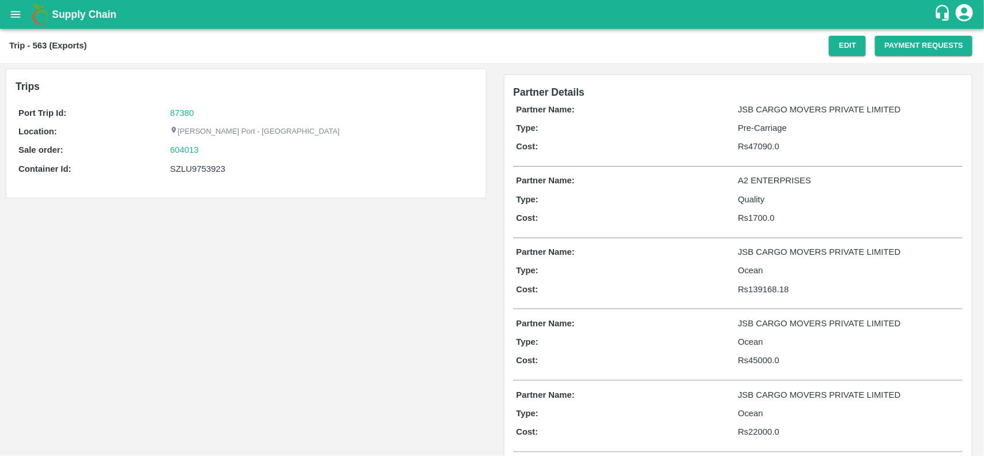
click at [194, 175] on div "SZLU9753923" at bounding box center [321, 169] width 303 height 13
copy div "SZLU9753923"
click at [194, 175] on div "SZLU9753923" at bounding box center [321, 169] width 303 height 13
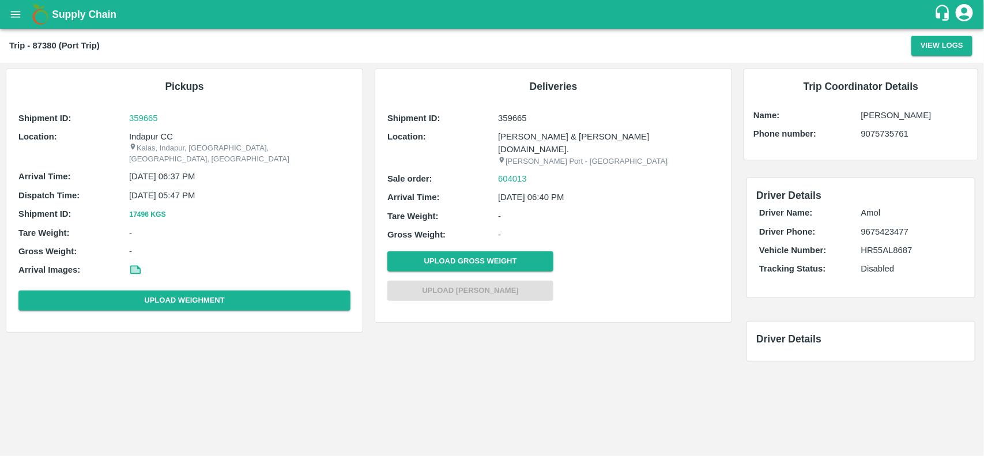
click at [137, 139] on p "Indapur CC" at bounding box center [239, 136] width 221 height 13
copy p "Indapur"
click at [137, 139] on p "Indapur CC" at bounding box center [239, 136] width 221 height 13
copy p "Indapur CC"
click at [137, 139] on p "Indapur CC" at bounding box center [239, 136] width 221 height 13
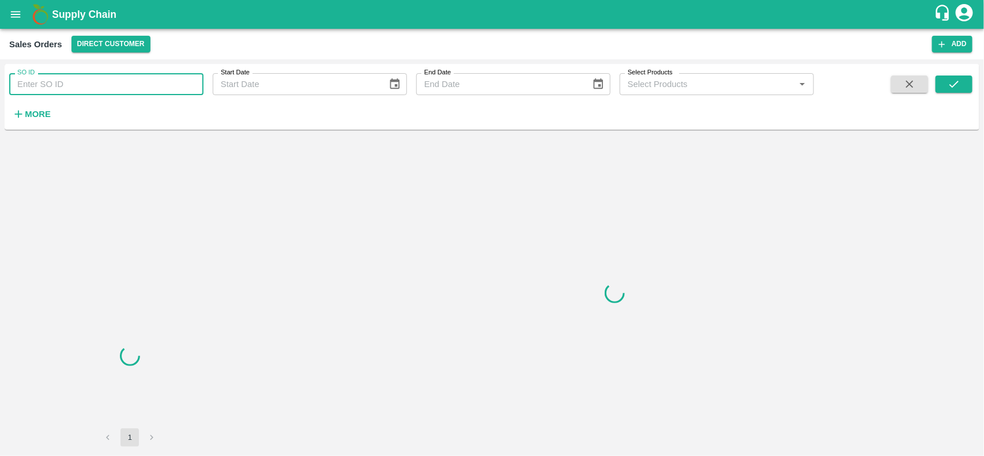
click at [84, 89] on input "SO ID" at bounding box center [106, 84] width 194 height 22
paste input "604013"
click at [84, 89] on input "SO ID" at bounding box center [106, 84] width 194 height 22
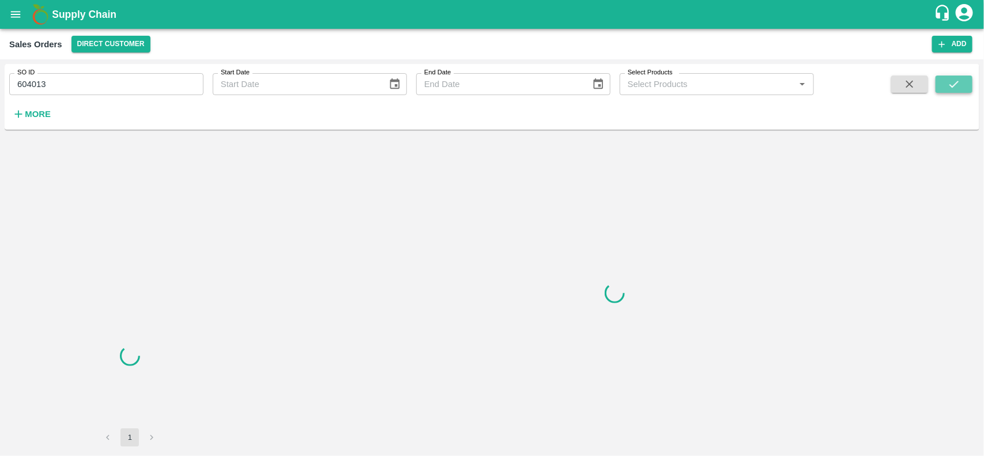
click at [958, 77] on button "submit" at bounding box center [954, 84] width 37 height 17
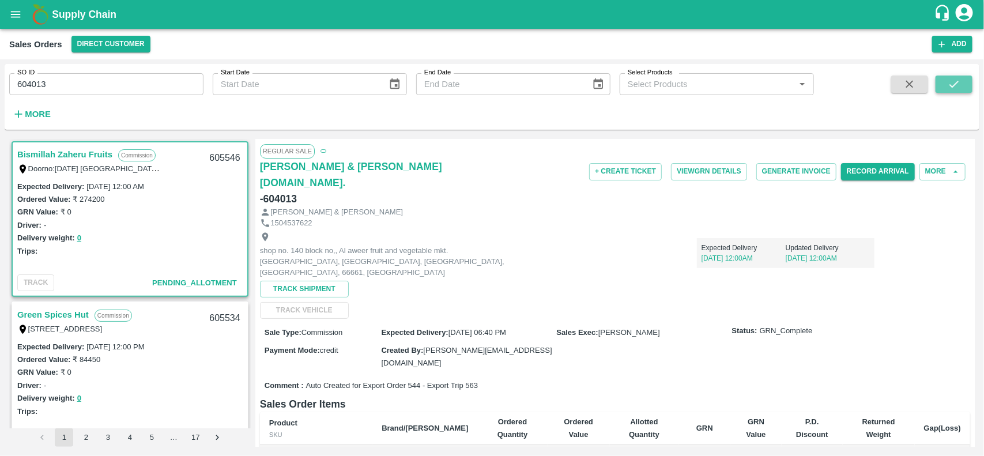
click at [958, 77] on button "submit" at bounding box center [954, 84] width 37 height 17
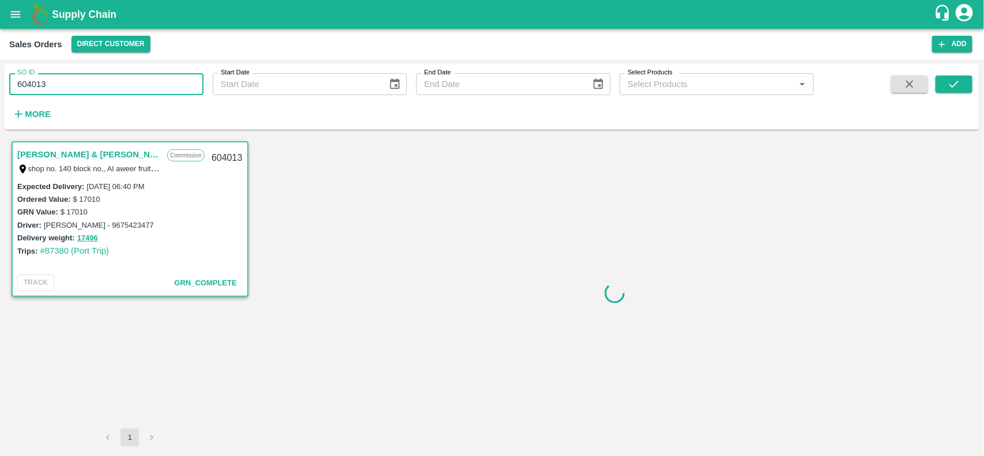
click at [81, 90] on input "604013" at bounding box center [106, 84] width 194 height 22
type input "604013"
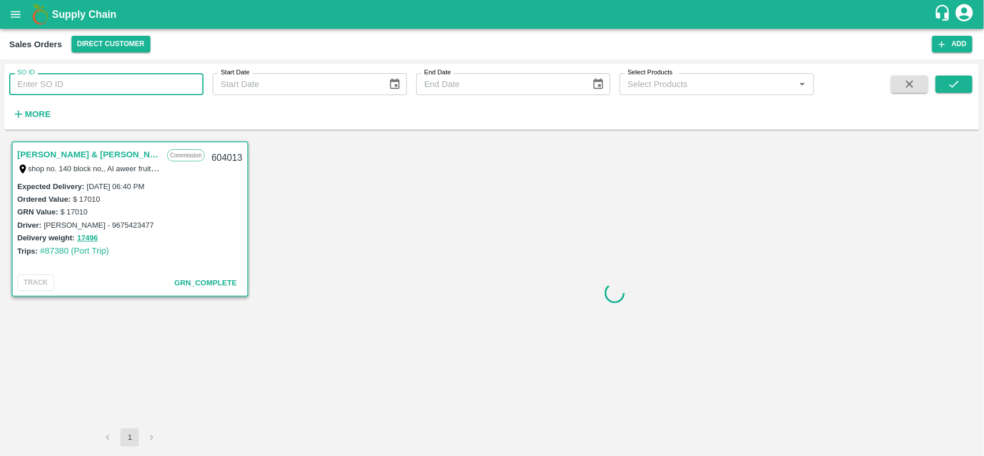
paste input "text"
type input "604013"
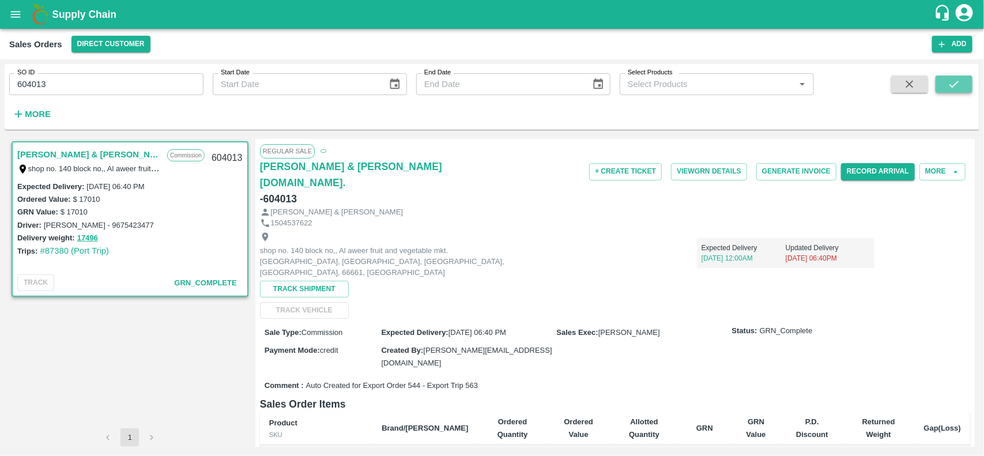
click at [952, 76] on button "submit" at bounding box center [954, 84] width 37 height 17
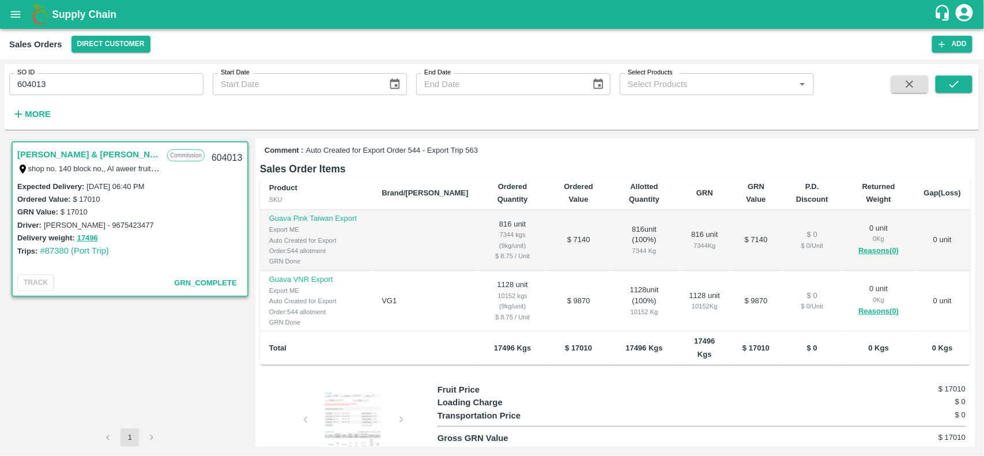
scroll to position [264, 0]
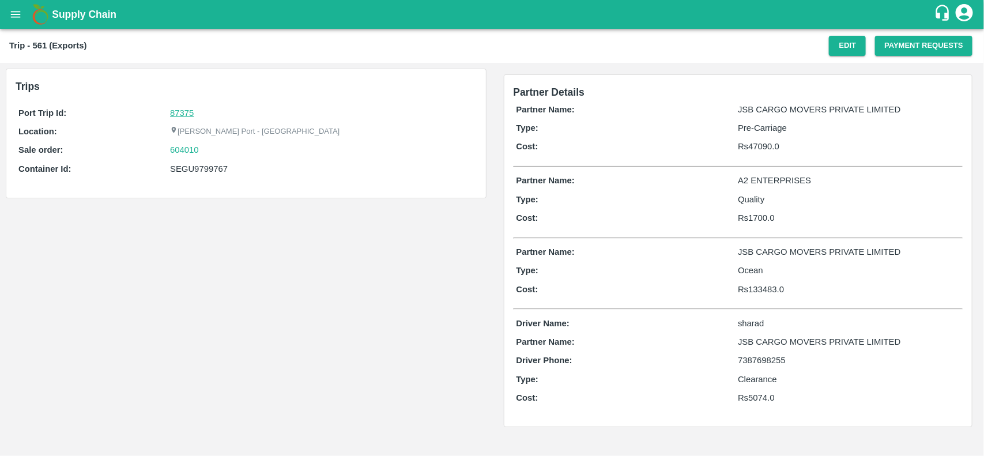
click at [179, 108] on link "87375" at bounding box center [182, 112] width 24 height 9
click at [210, 152] on div "604010" at bounding box center [321, 150] width 303 height 13
copy link "604010"
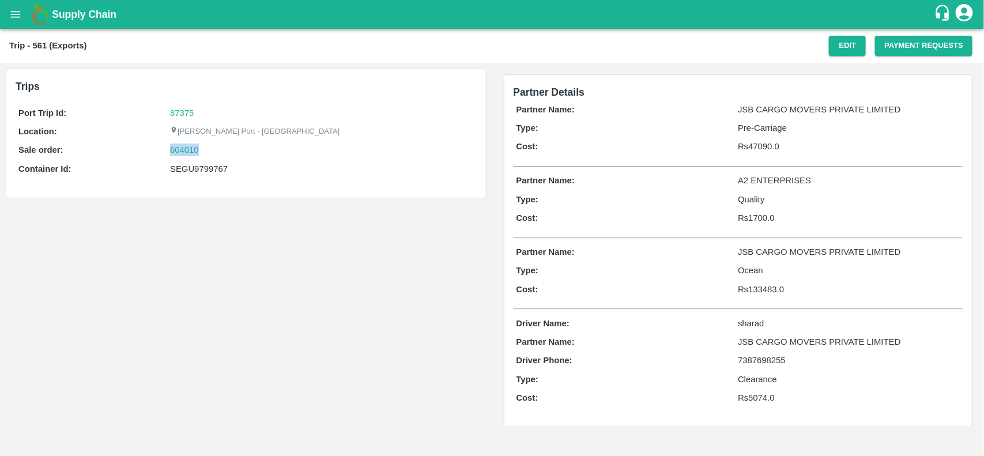
click at [210, 152] on div "604010" at bounding box center [321, 150] width 303 height 13
click at [194, 150] on link "604010" at bounding box center [184, 150] width 29 height 13
click at [215, 148] on div "604010" at bounding box center [321, 150] width 303 height 13
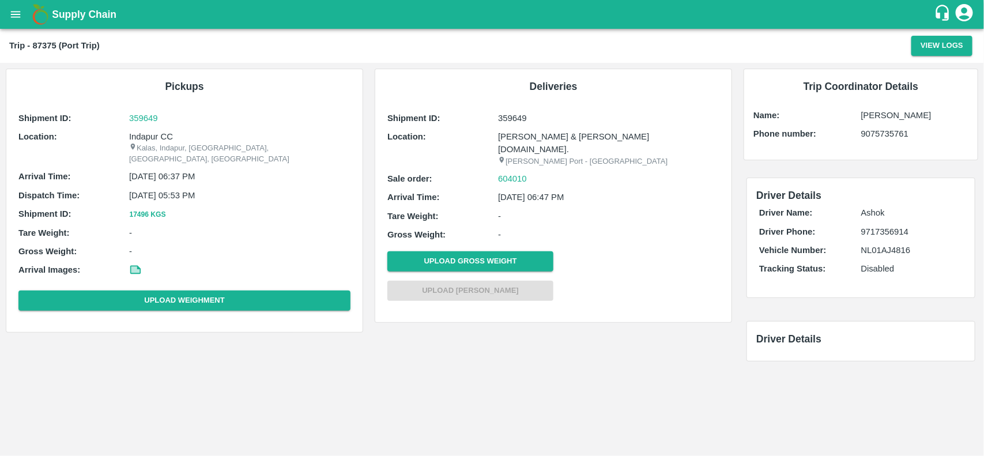
click at [137, 137] on p "Indapur CC" at bounding box center [239, 136] width 221 height 13
copy p "Indapur"
click at [137, 137] on p "Indapur CC" at bounding box center [239, 136] width 221 height 13
copy p "Indapur CC"
click at [137, 137] on p "Indapur CC" at bounding box center [239, 136] width 221 height 13
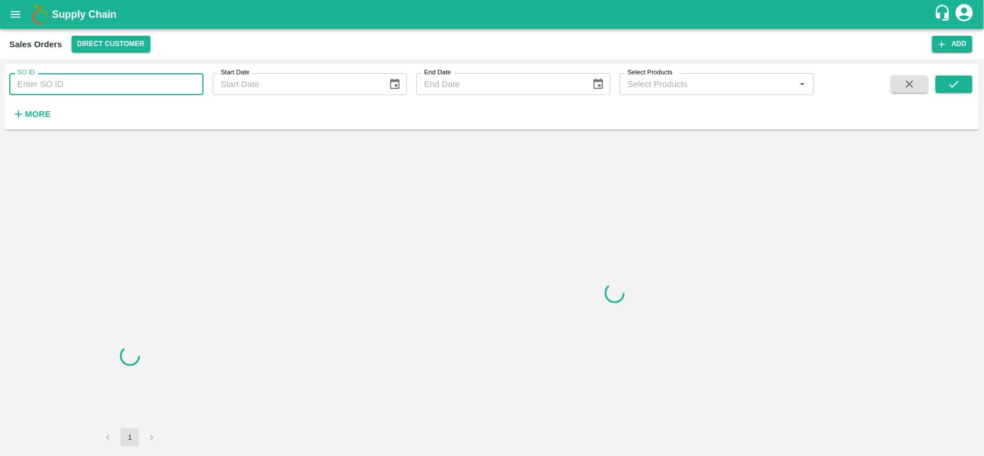
click at [105, 88] on input "SO ID" at bounding box center [106, 84] width 194 height 22
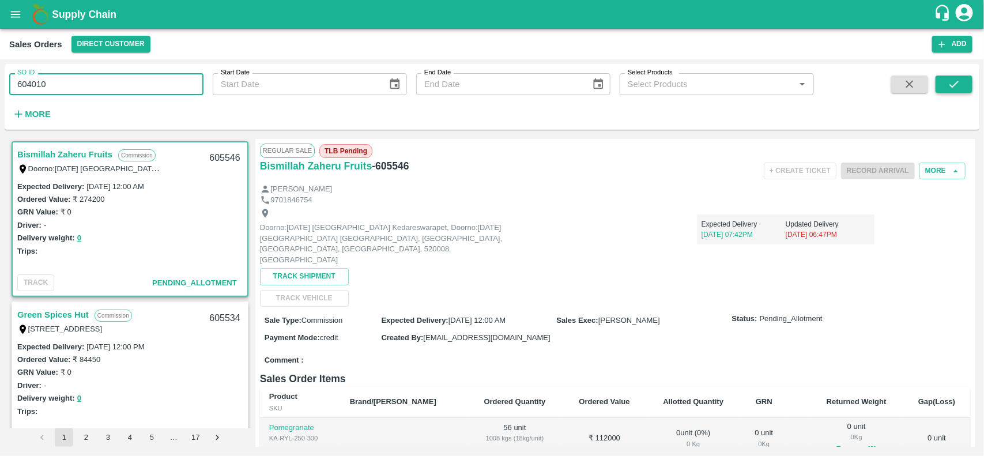
type input "604010"
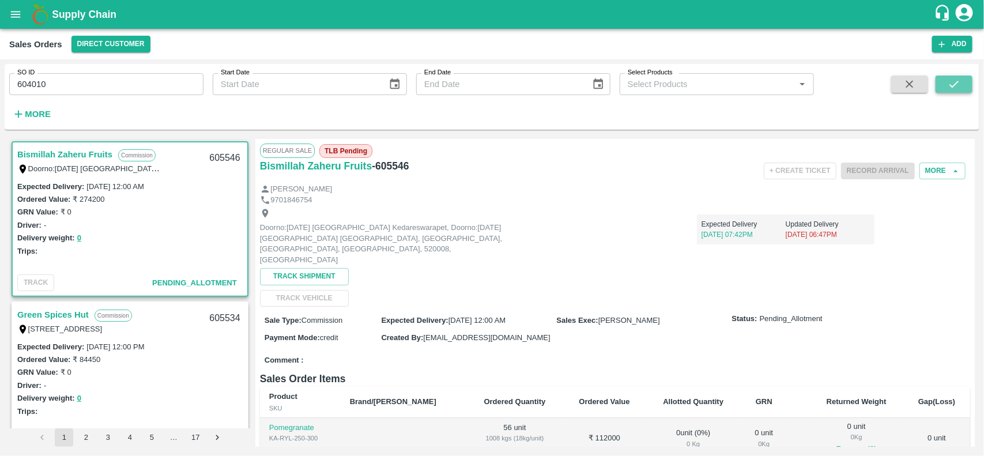
click at [960, 76] on button "submit" at bounding box center [954, 84] width 37 height 17
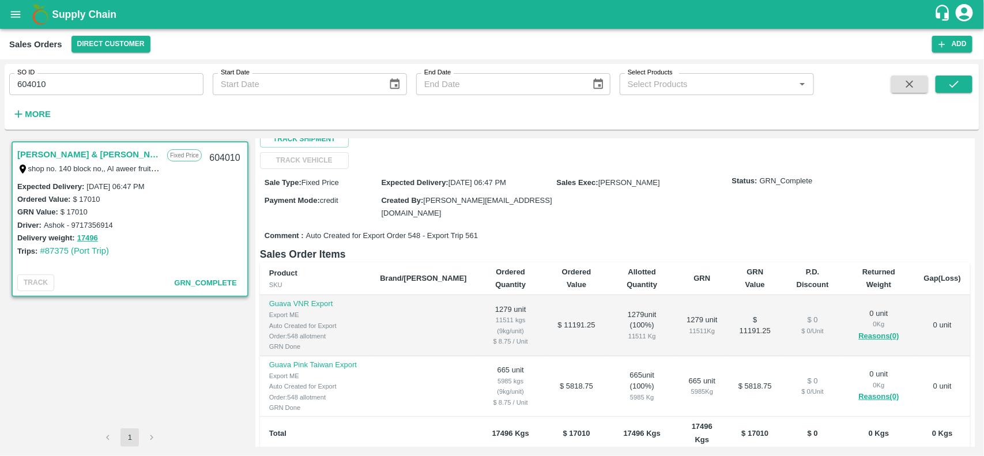
scroll to position [154, 0]
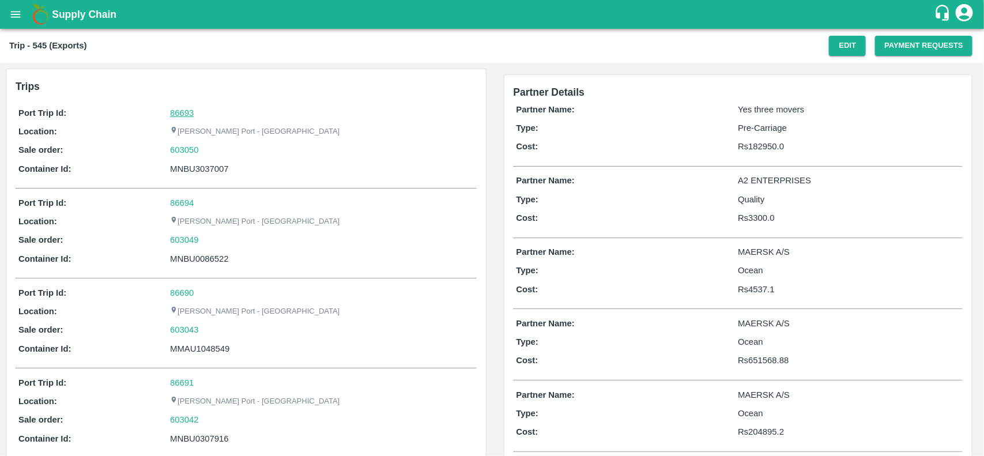
click at [182, 110] on link "86693" at bounding box center [182, 112] width 24 height 9
click at [215, 145] on div "603050" at bounding box center [321, 150] width 303 height 13
copy link "603050"
click at [215, 145] on div "603050" at bounding box center [321, 150] width 303 height 13
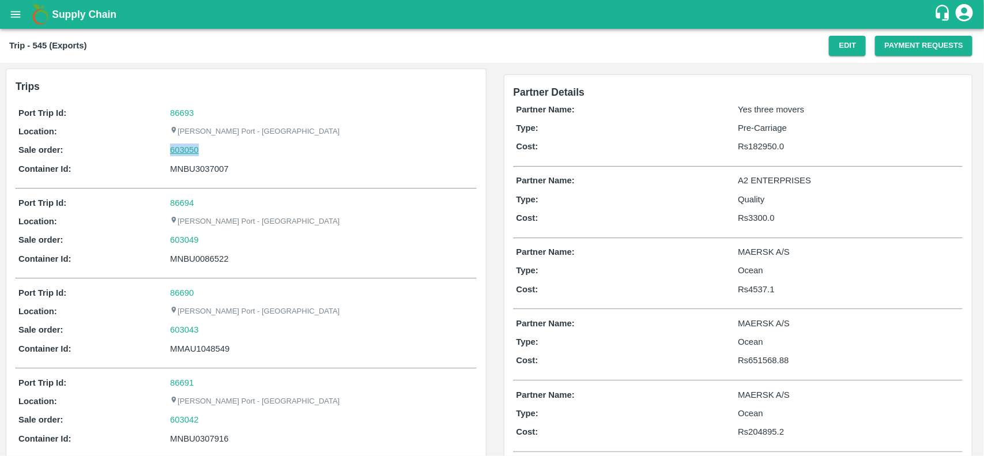
click at [190, 147] on link "603050" at bounding box center [184, 150] width 29 height 13
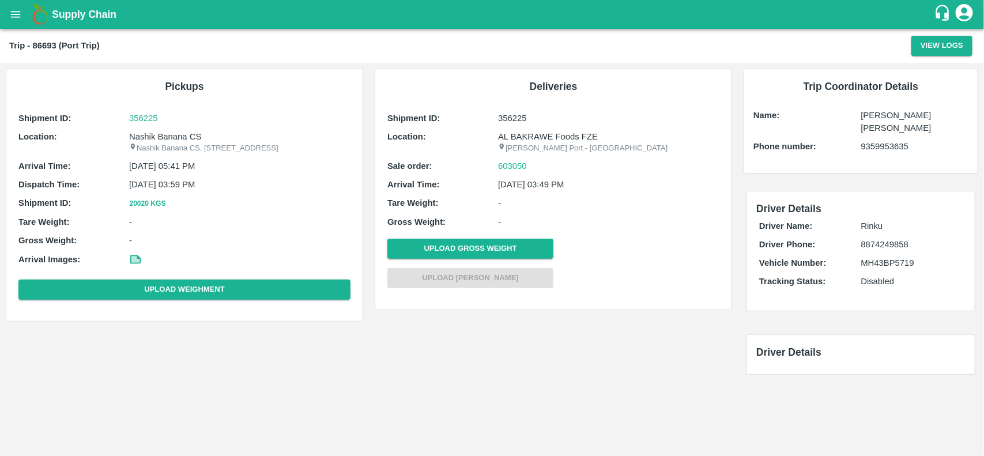
click at [180, 133] on p "Nashik Banana CS" at bounding box center [239, 136] width 221 height 13
copy p "Banana"
copy p "Nashik Banana CS"
click at [180, 133] on p "Nashik Banana CS" at bounding box center [239, 136] width 221 height 13
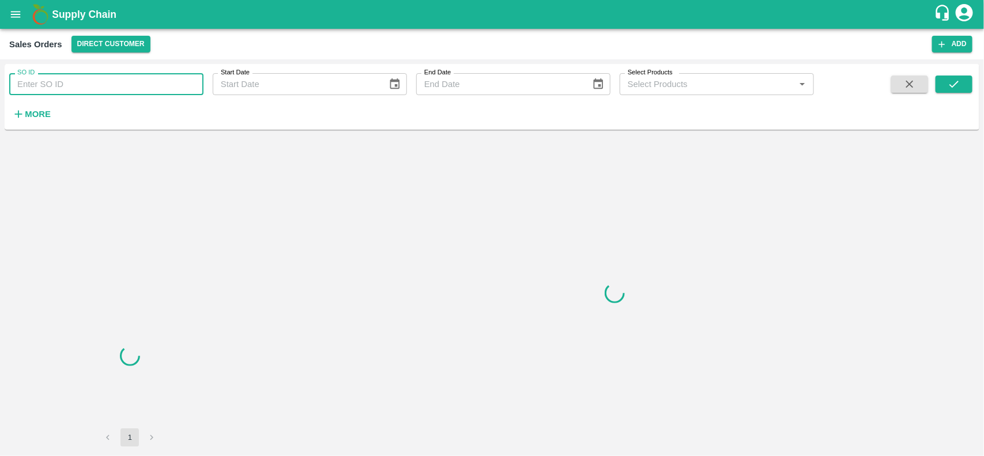
click at [84, 85] on input "SO ID" at bounding box center [106, 84] width 194 height 22
paste input "603050"
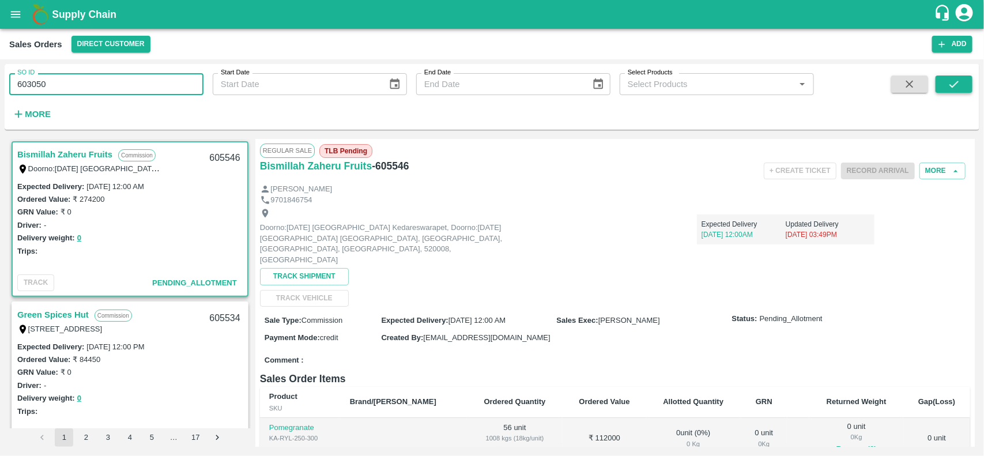
type input "603050"
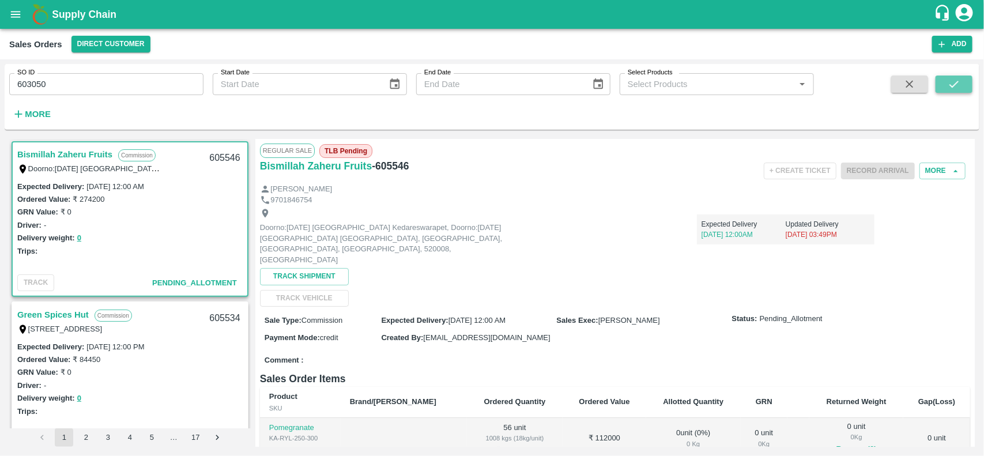
click at [954, 82] on icon "submit" at bounding box center [954, 84] width 13 height 13
click at [967, 91] on button "submit" at bounding box center [954, 84] width 37 height 17
drag, startPoint x: 99, startPoint y: 70, endPoint x: 99, endPoint y: 78, distance: 8.7
click at [99, 78] on div "SO ID 603050 SO ID" at bounding box center [102, 79] width 204 height 31
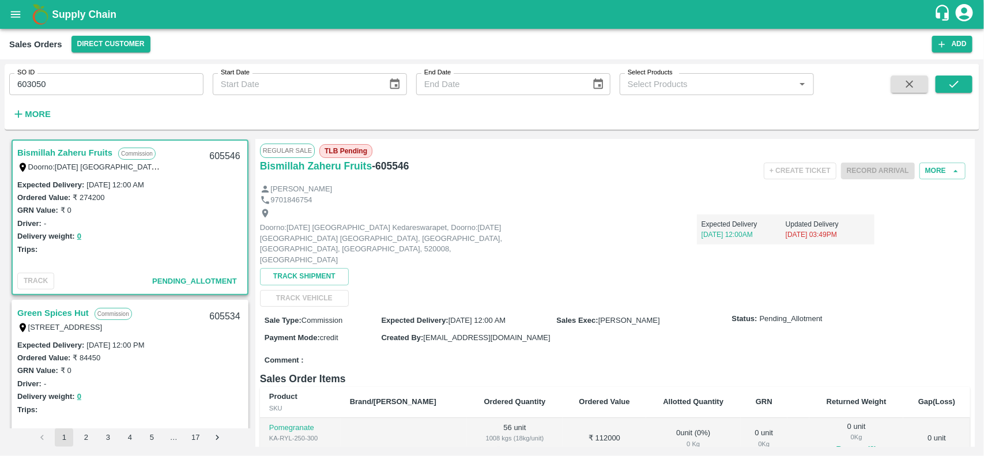
click at [99, 78] on input "603050" at bounding box center [106, 84] width 194 height 22
paste input "text"
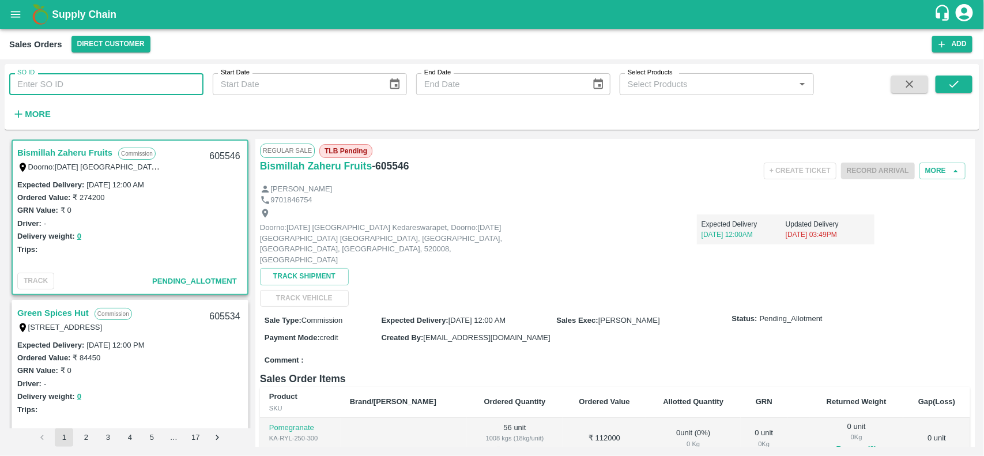
type input "603050"
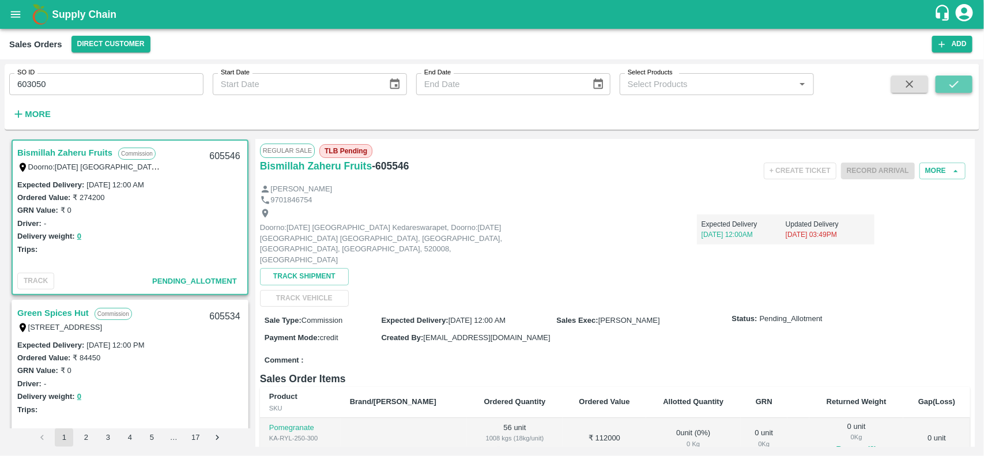
click at [941, 85] on button "submit" at bounding box center [954, 84] width 37 height 17
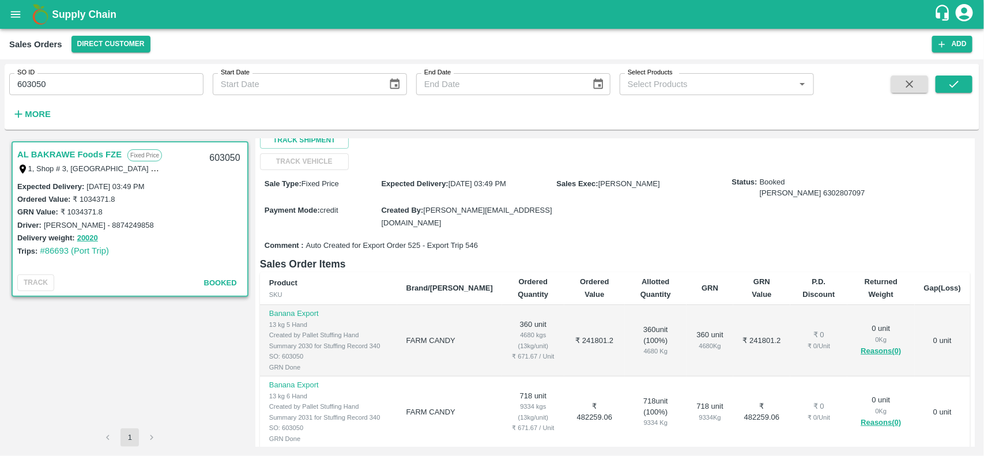
scroll to position [127, 0]
